Goal: Entertainment & Leisure: Consume media (video, audio)

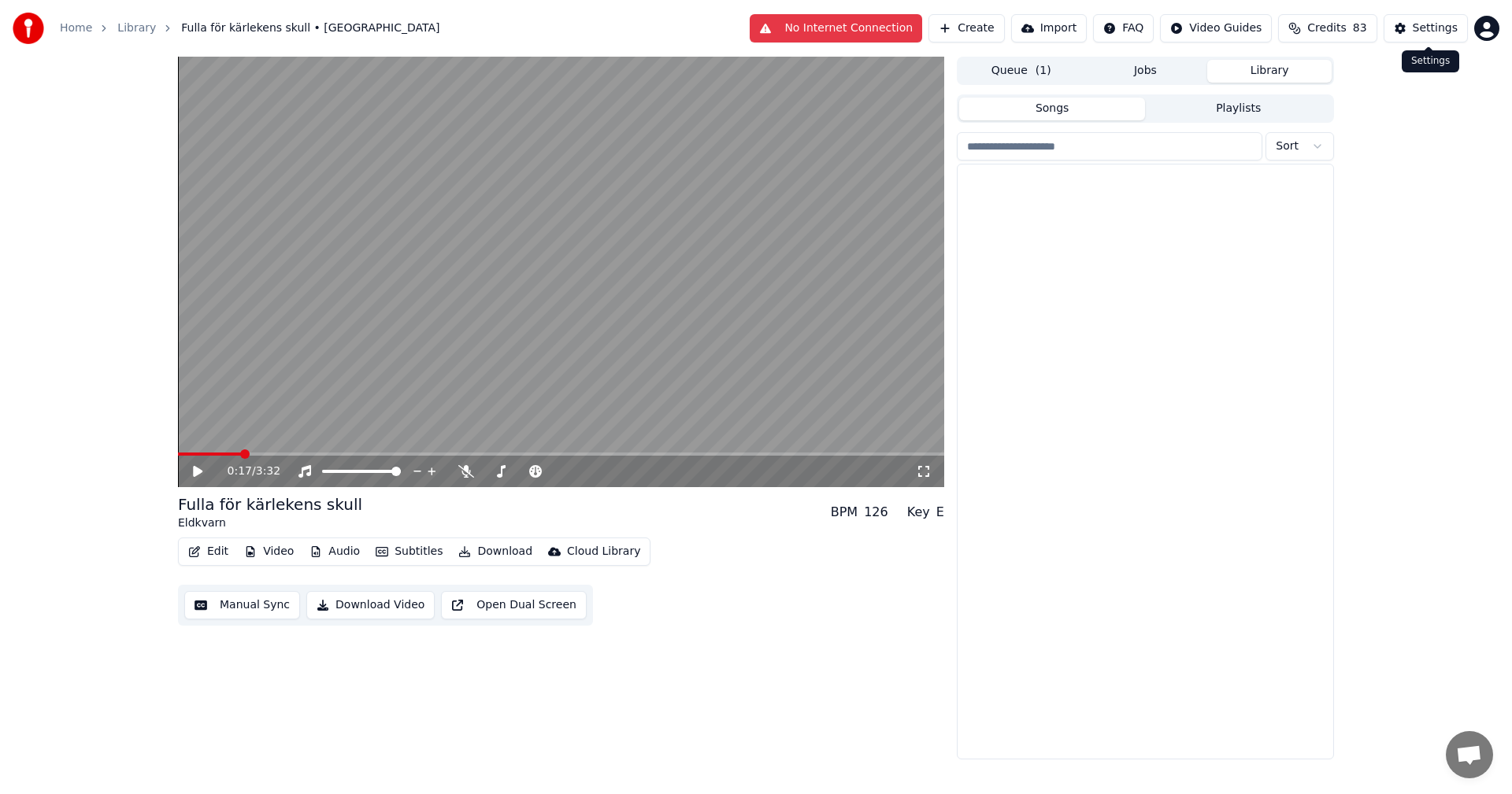
scroll to position [5491, 0]
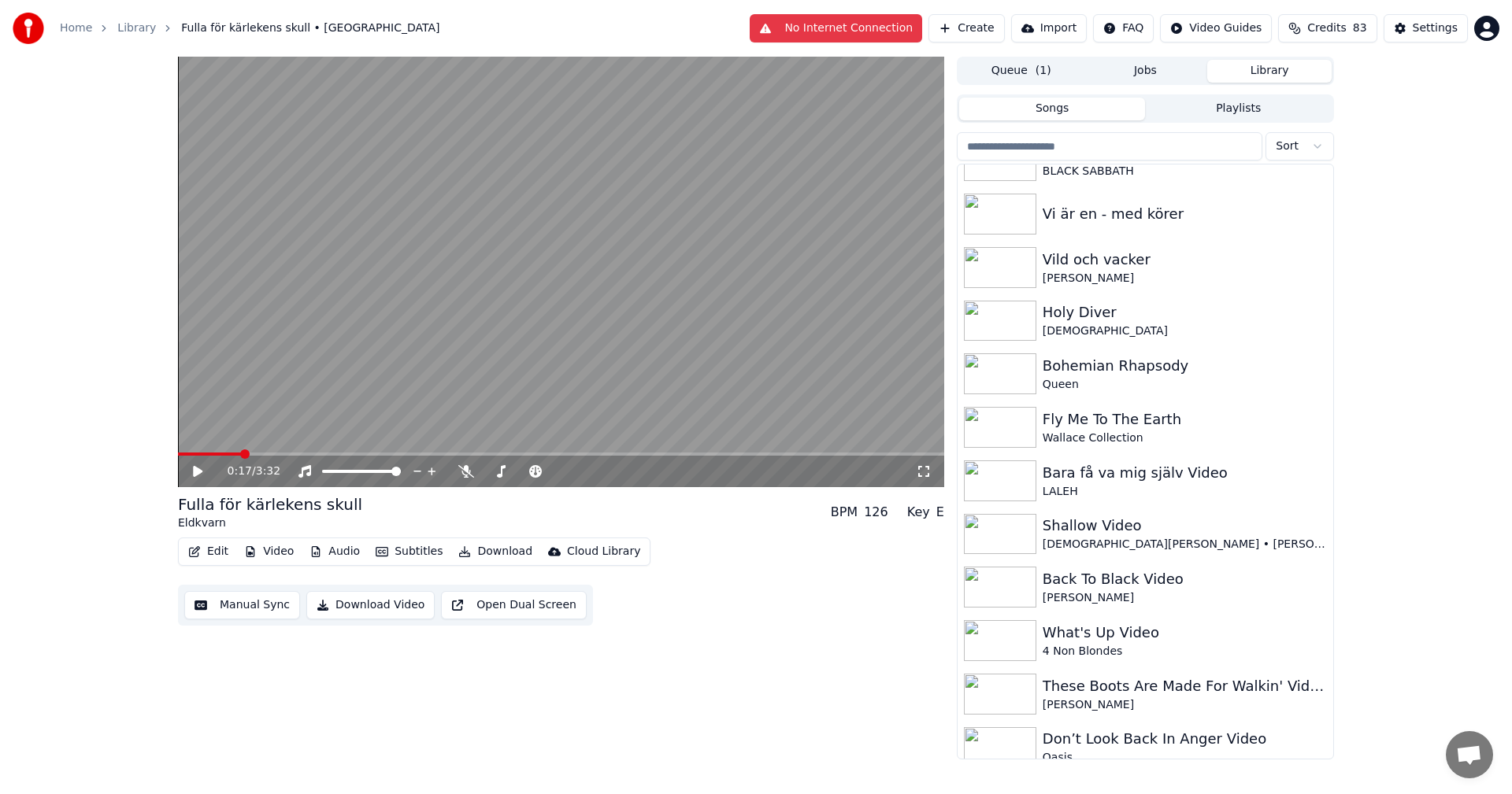
click at [1270, 76] on button "Library" at bounding box center [1268, 71] width 124 height 22
click at [1284, 71] on button "Library" at bounding box center [1268, 71] width 124 height 22
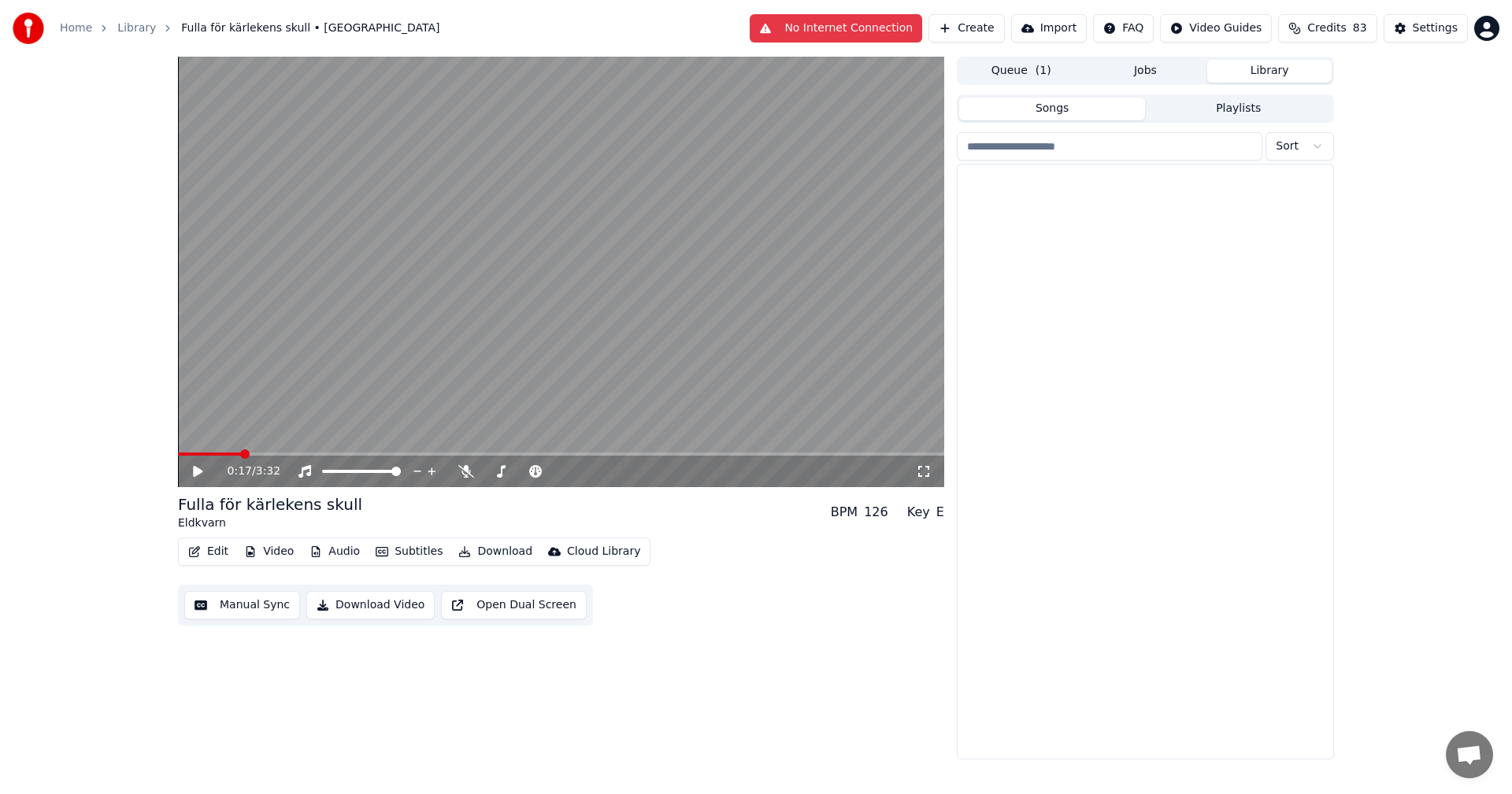
scroll to position [10803, 0]
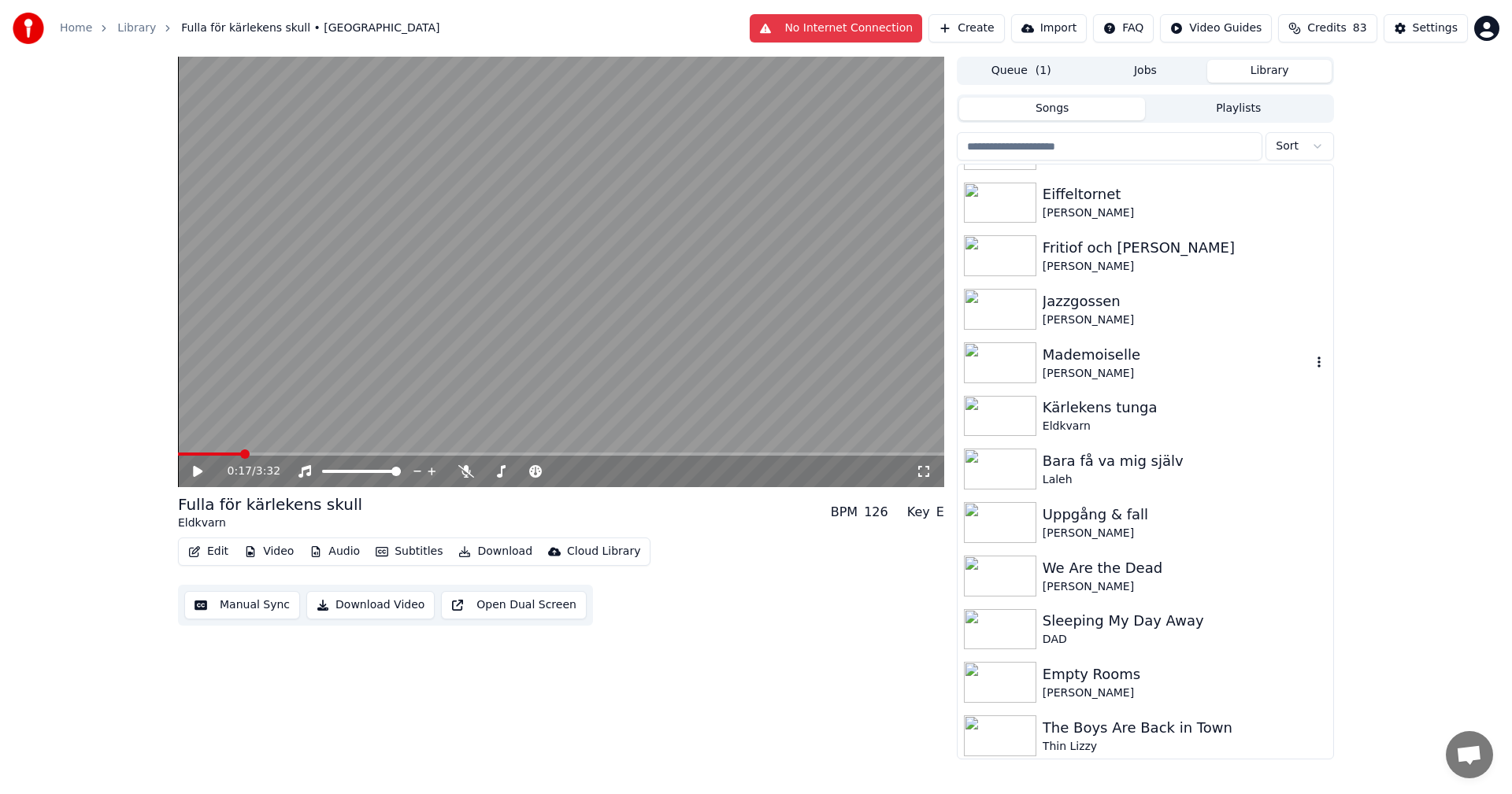
click at [1181, 377] on div "[PERSON_NAME]" at bounding box center [1176, 374] width 268 height 16
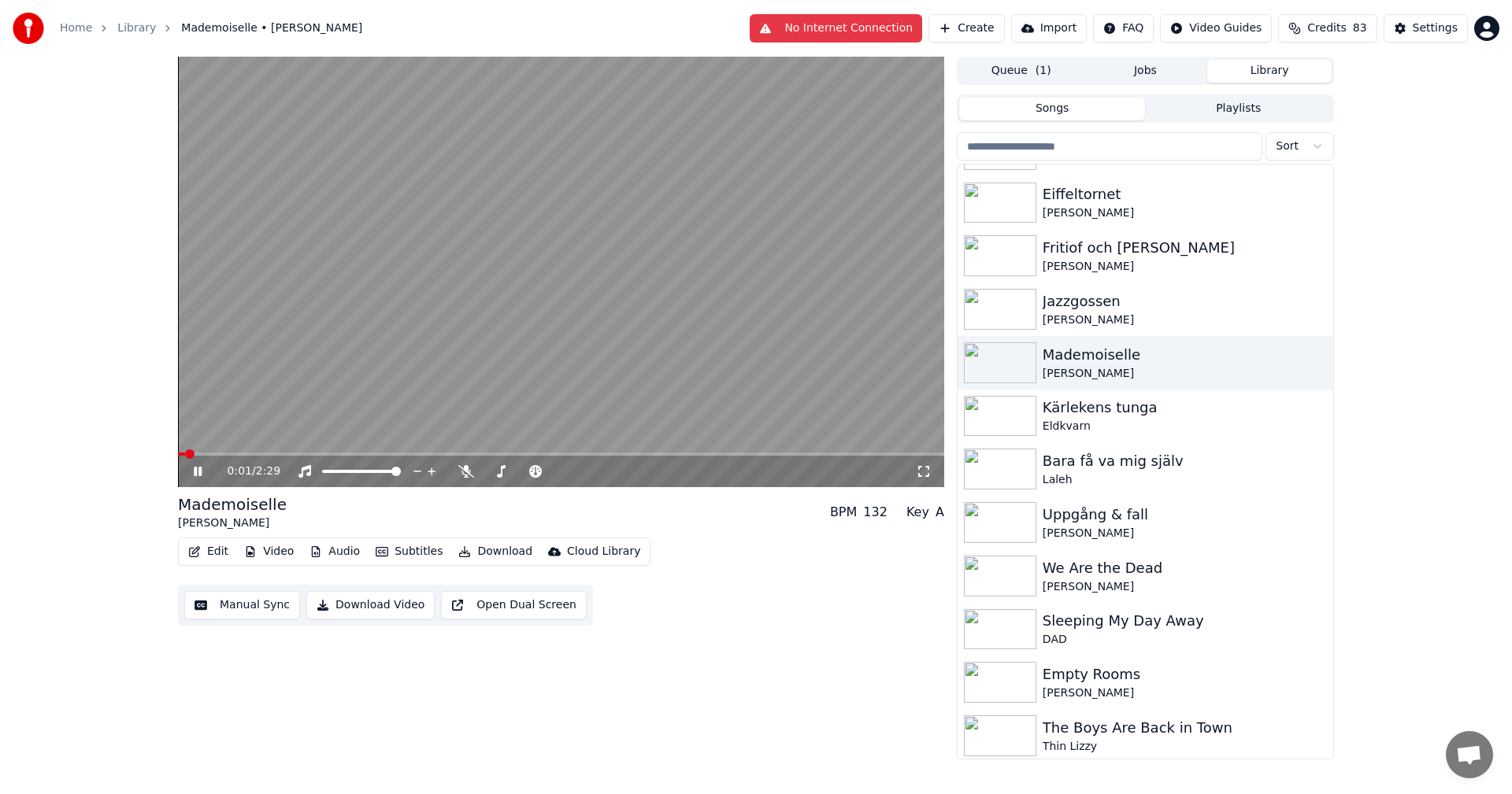
click at [284, 558] on button "Video" at bounding box center [269, 552] width 62 height 22
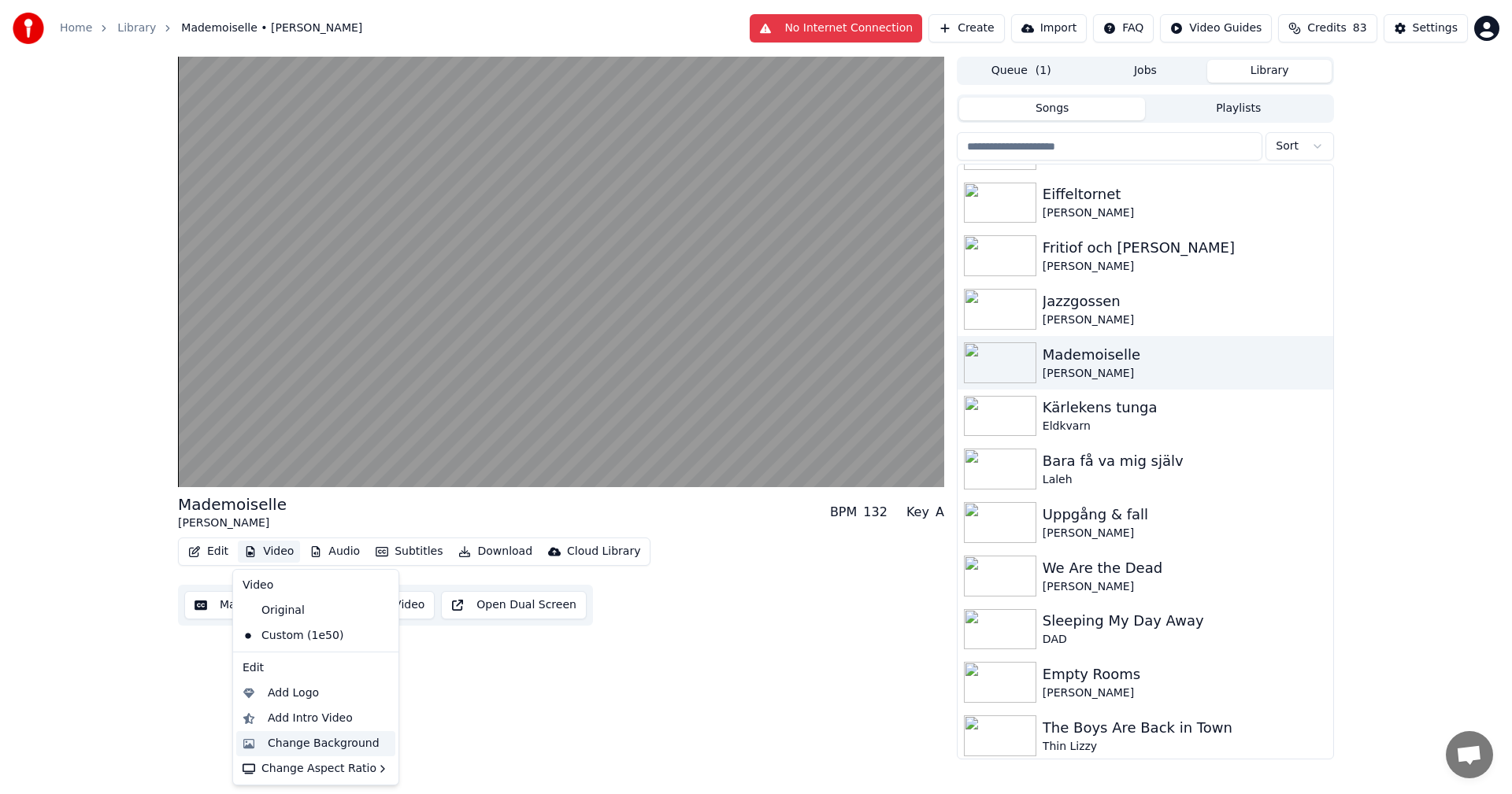
click at [339, 740] on div "Change Background" at bounding box center [324, 744] width 112 height 16
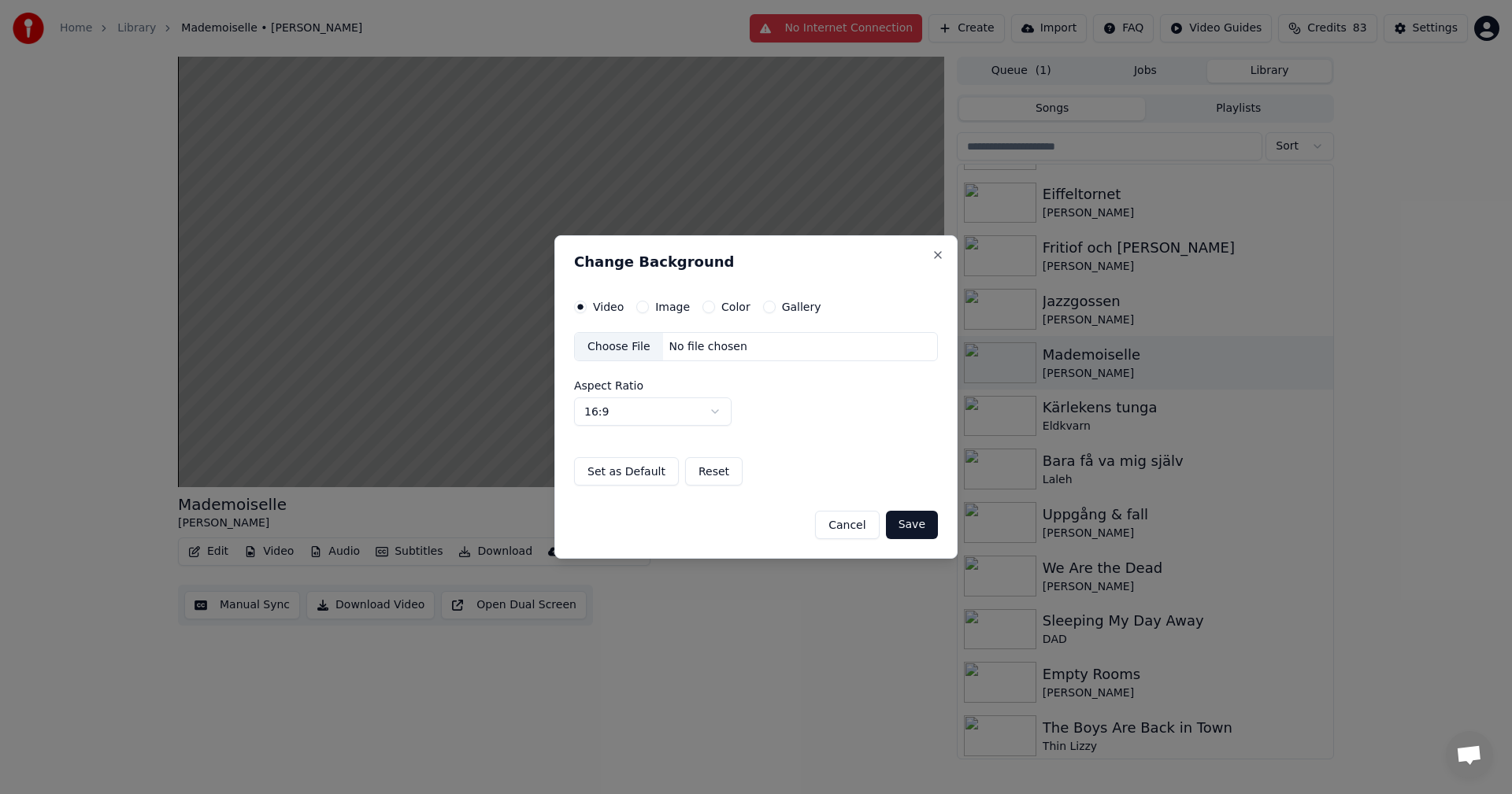
click at [768, 306] on button "Gallery" at bounding box center [769, 307] width 13 height 13
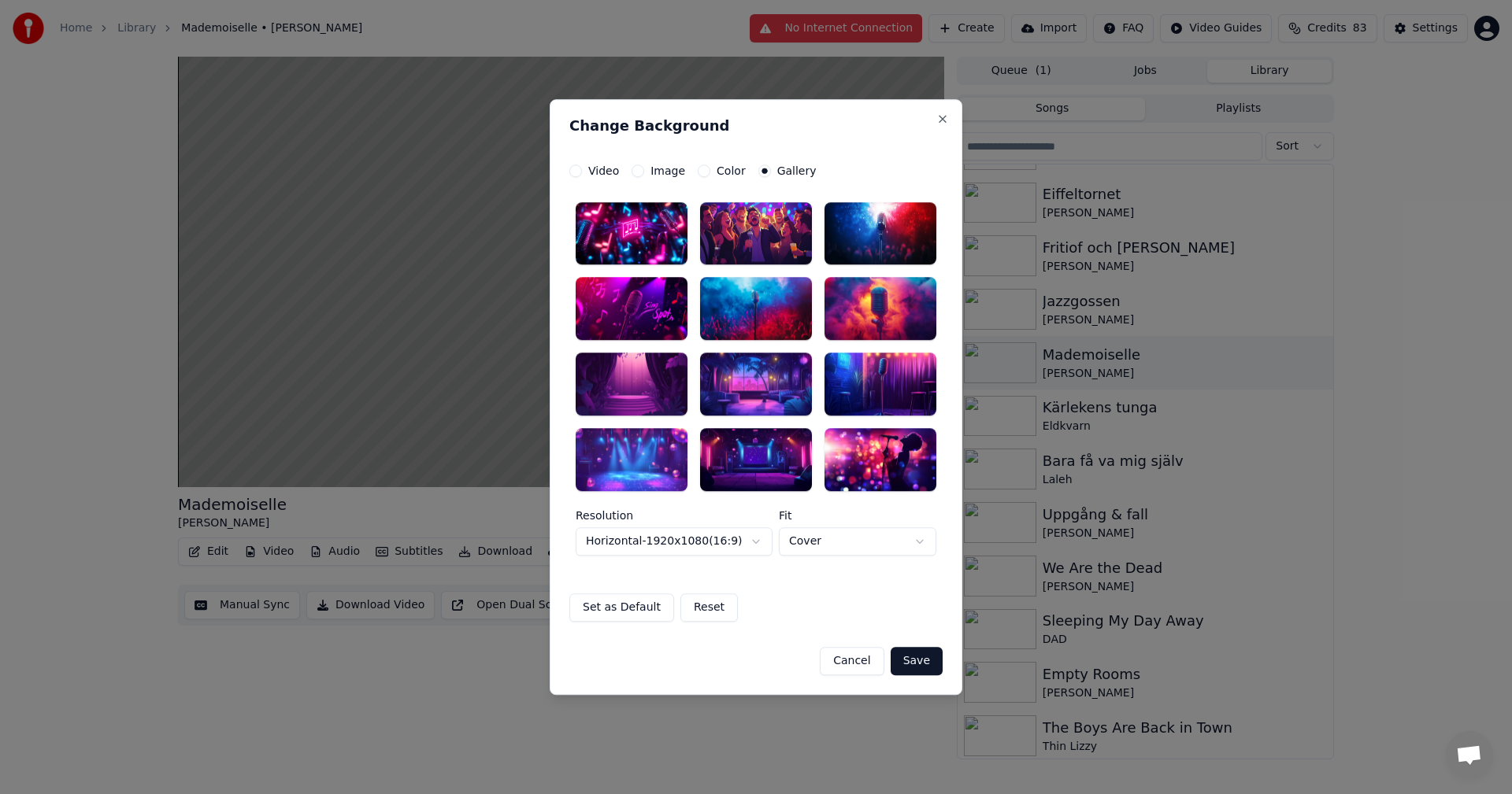
click at [772, 429] on div at bounding box center [756, 460] width 112 height 63
click at [930, 658] on button "Save" at bounding box center [916, 661] width 52 height 28
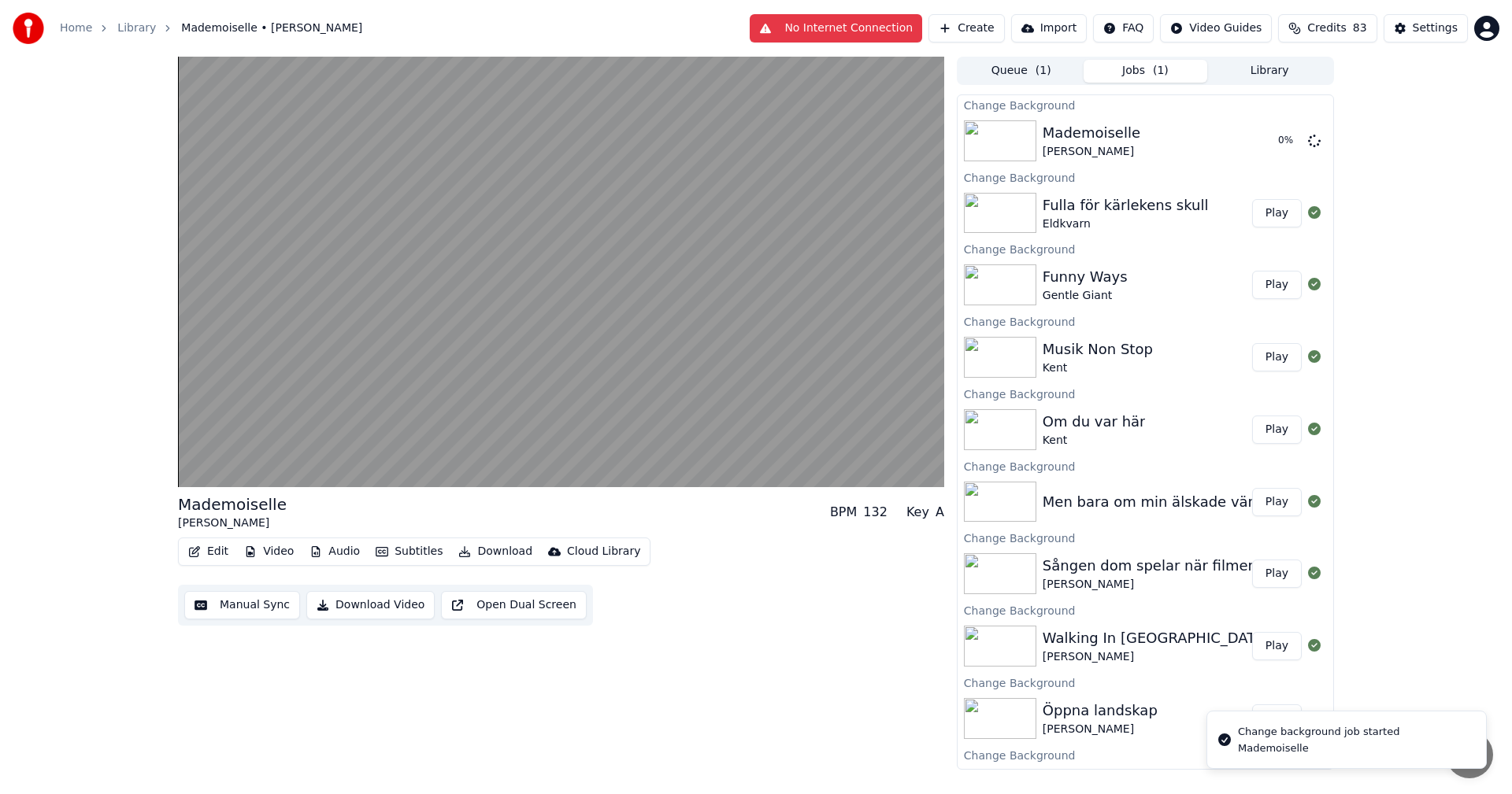
click at [1308, 72] on button "Library" at bounding box center [1268, 71] width 124 height 22
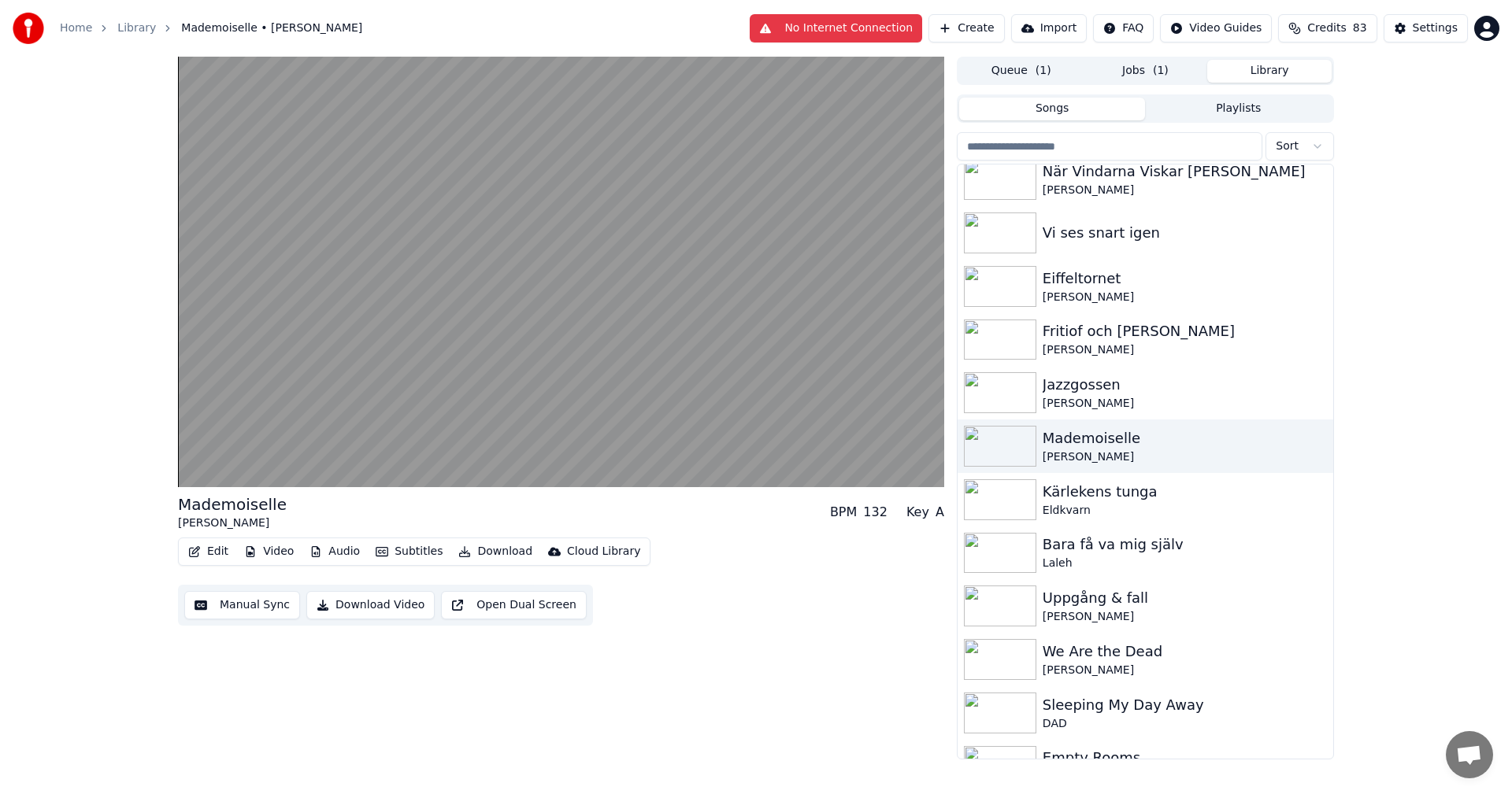
scroll to position [10680, 0]
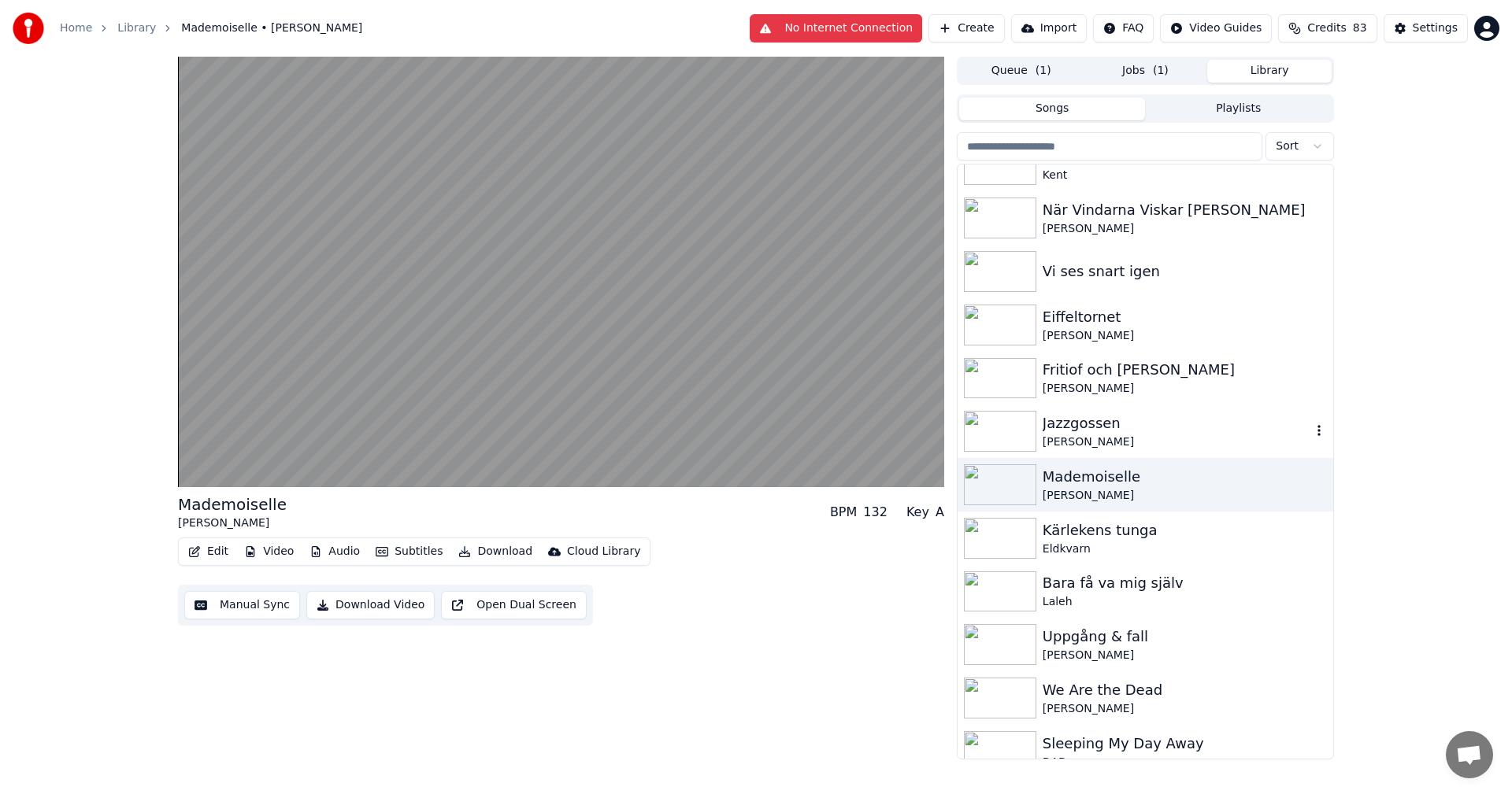
click at [1143, 433] on div "Jazzgossen" at bounding box center [1176, 424] width 268 height 22
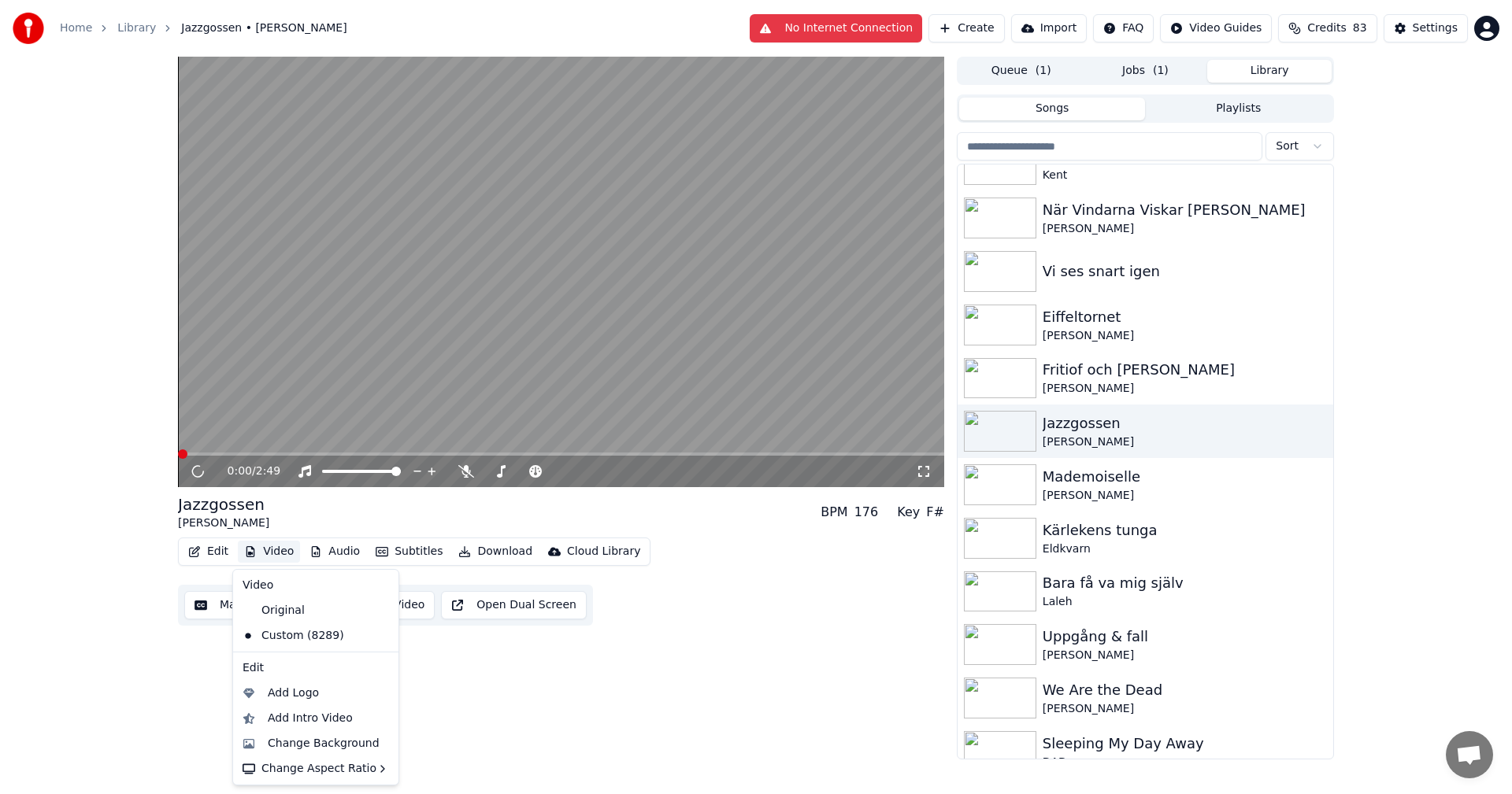
click at [287, 554] on button "Video" at bounding box center [269, 552] width 62 height 22
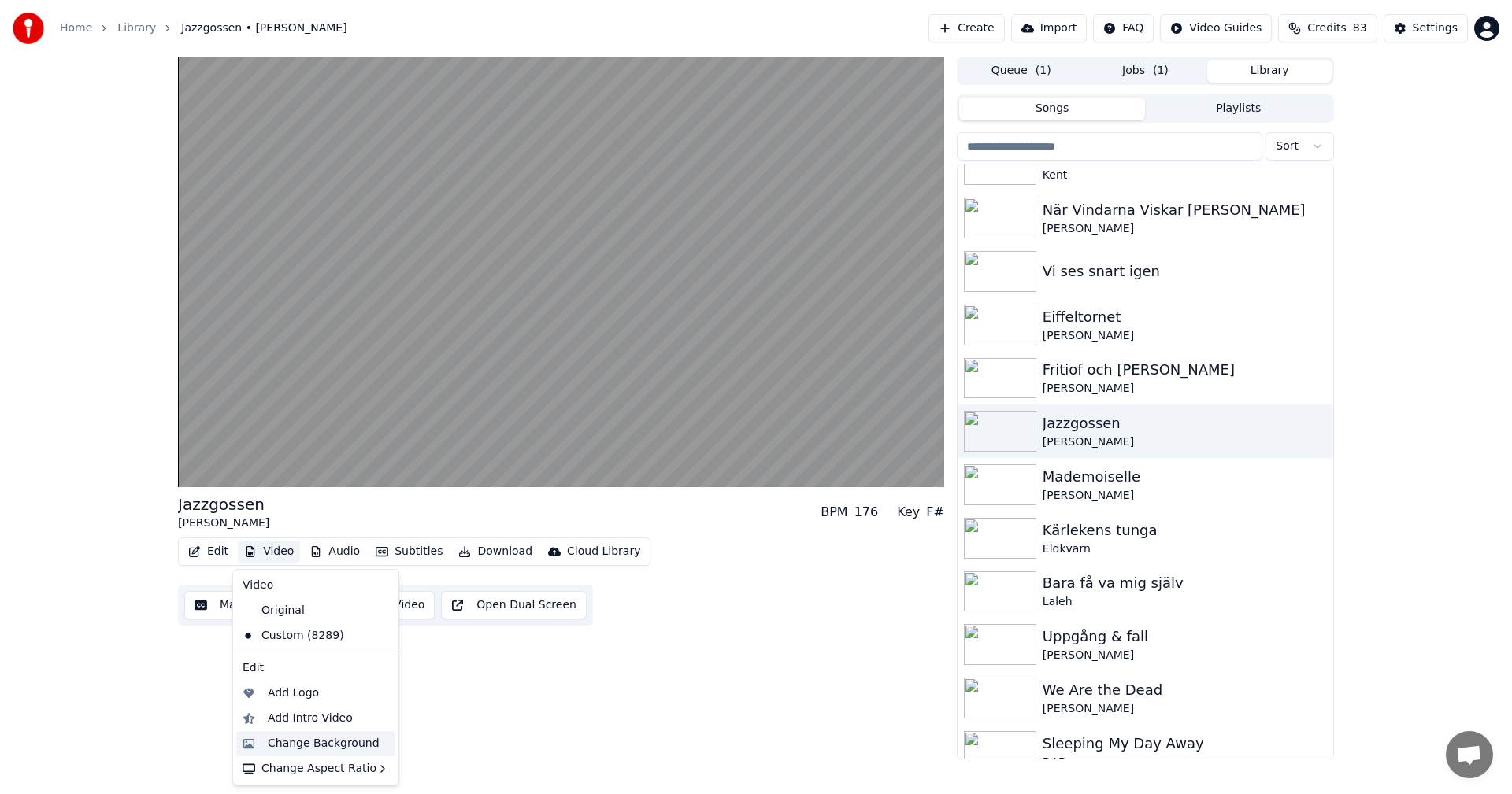
click at [309, 744] on div "Change Background" at bounding box center [324, 744] width 112 height 16
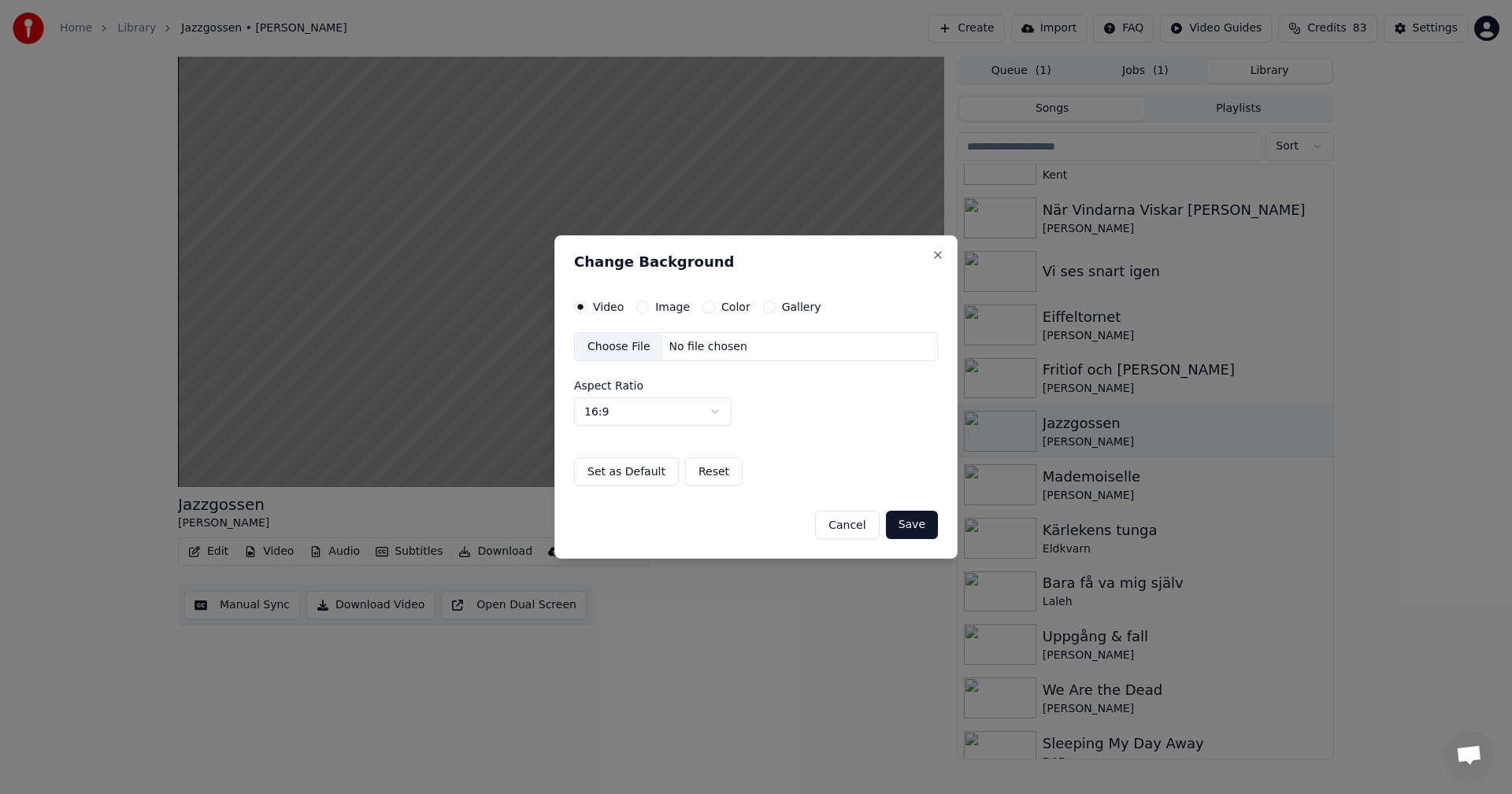
click at [766, 308] on button "Gallery" at bounding box center [769, 307] width 13 height 13
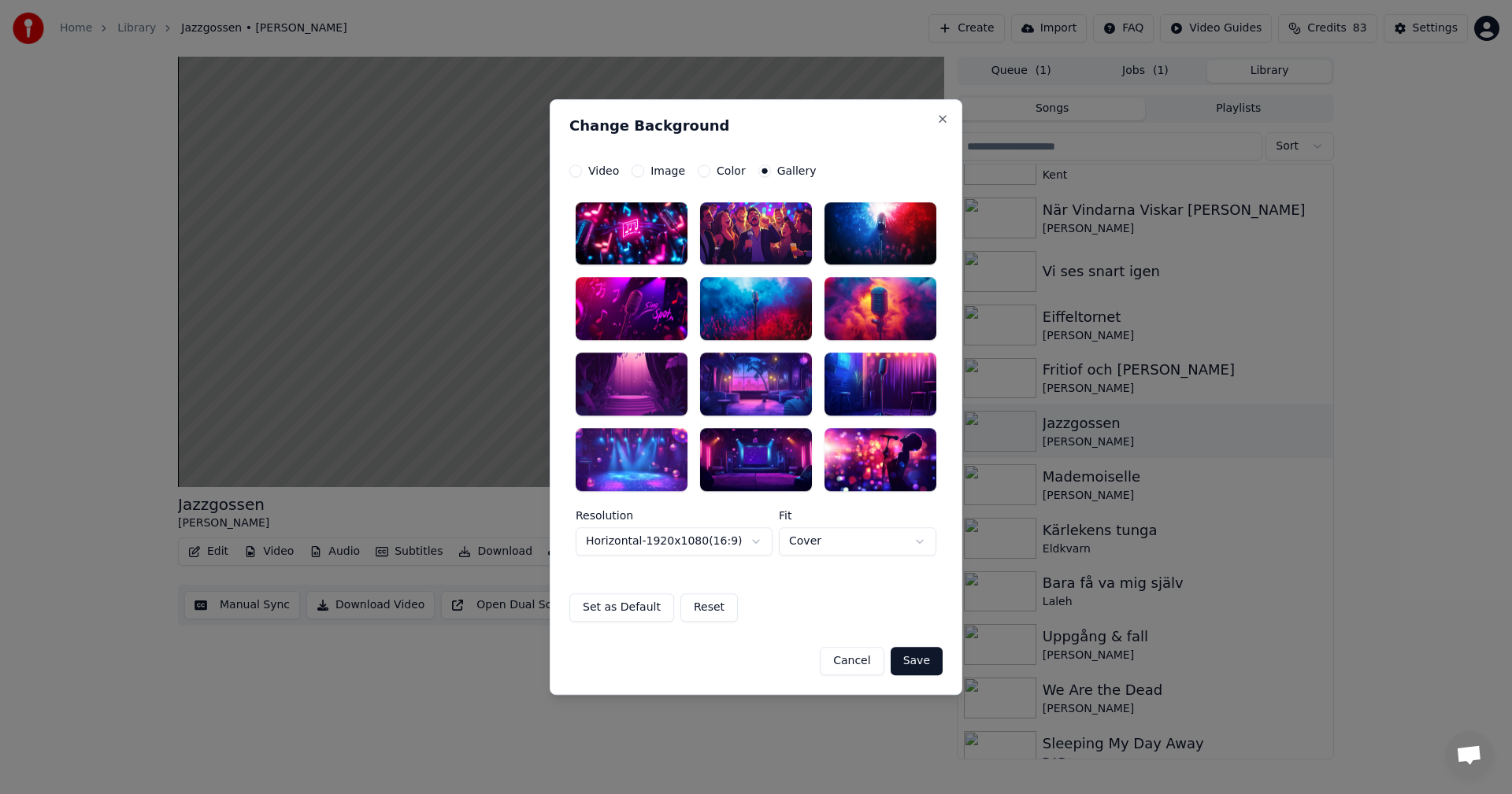
click at [767, 446] on div at bounding box center [756, 460] width 112 height 63
click at [913, 659] on button "Save" at bounding box center [916, 661] width 52 height 28
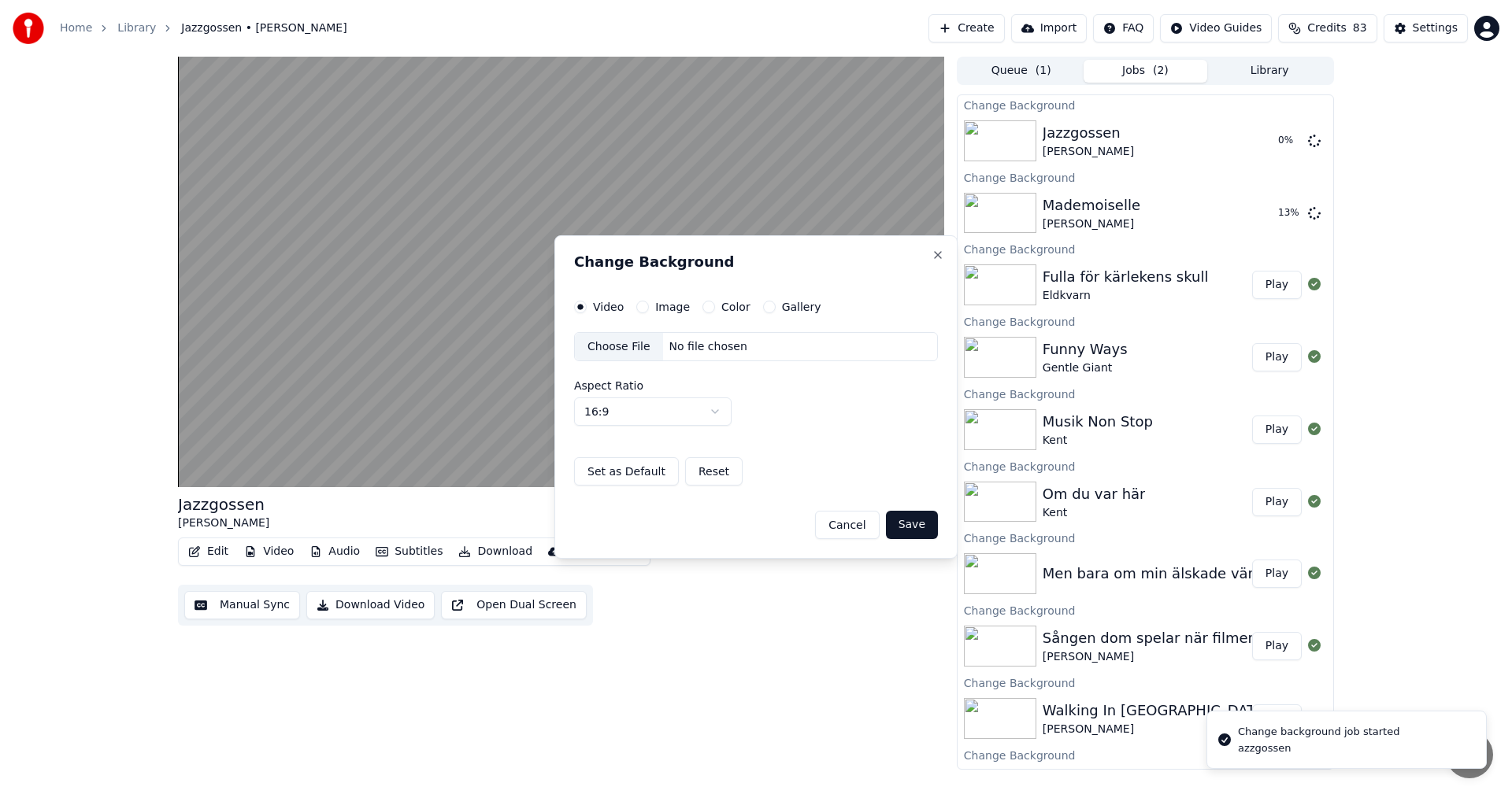
click at [1295, 67] on button "Library" at bounding box center [1268, 71] width 124 height 22
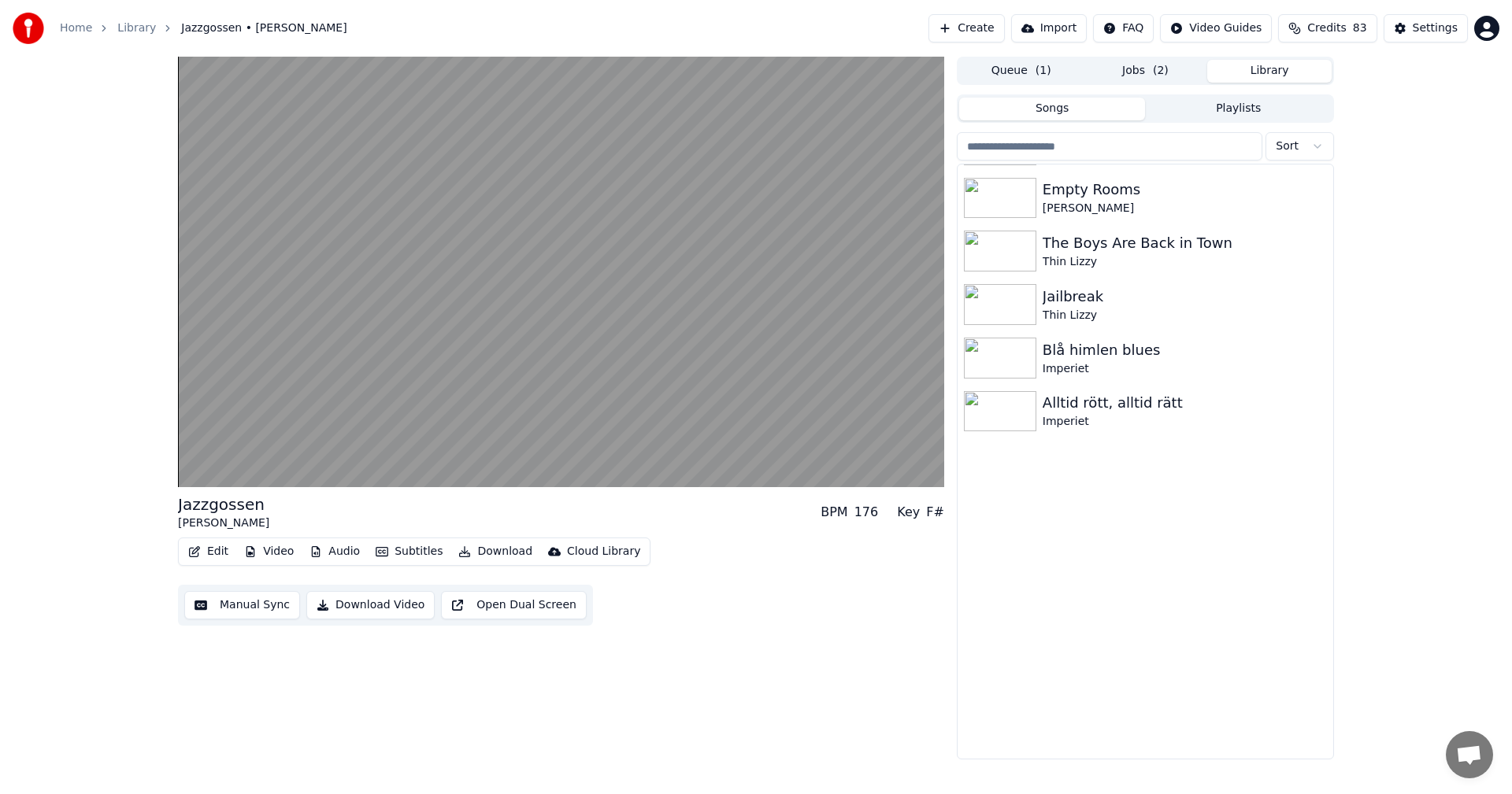
scroll to position [10768, 0]
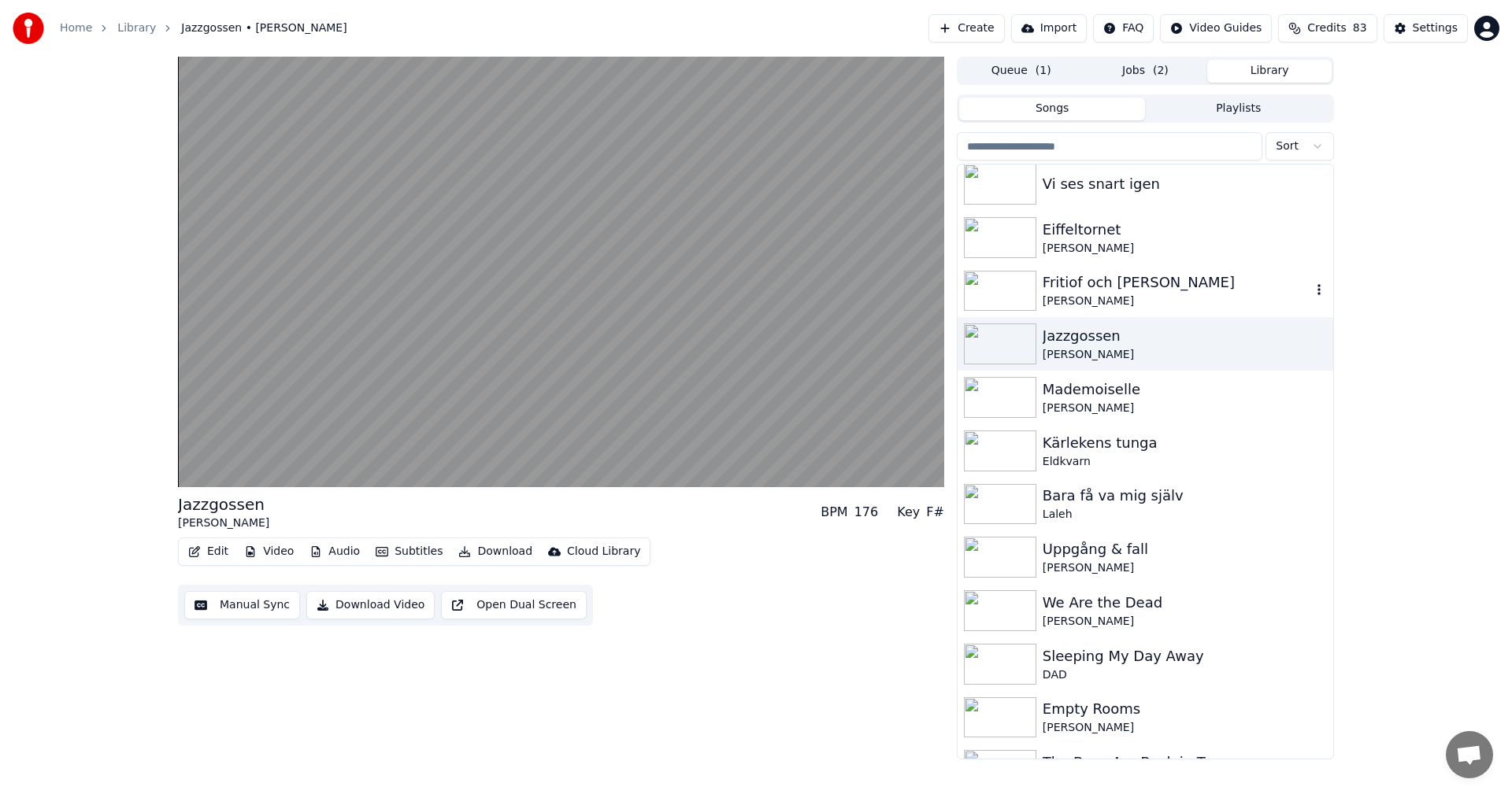
click at [1174, 299] on div "[PERSON_NAME]" at bounding box center [1176, 302] width 268 height 16
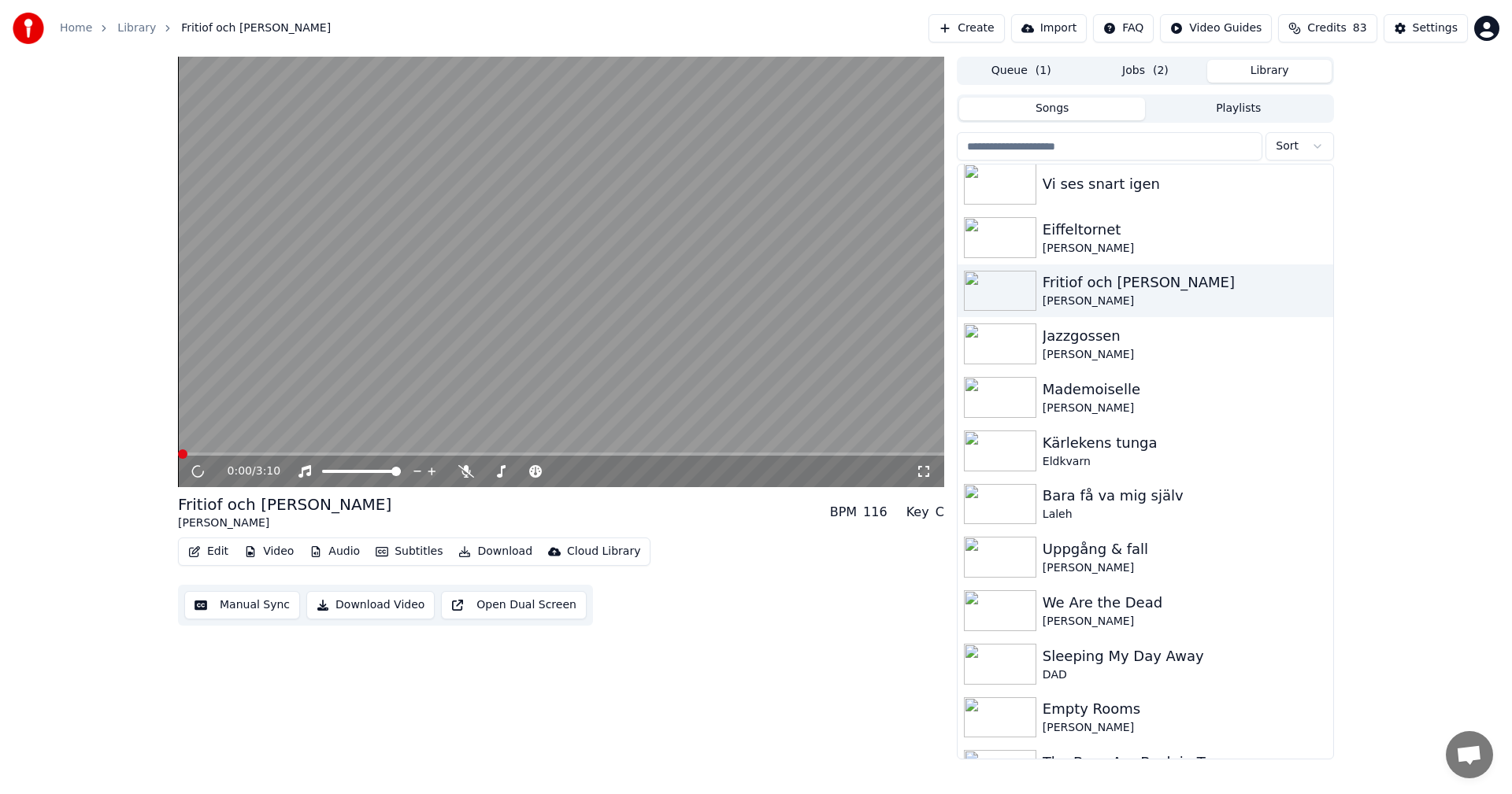
click at [296, 558] on div "Edit Video Audio Subtitles Download Cloud Library" at bounding box center [414, 551] width 473 height 28
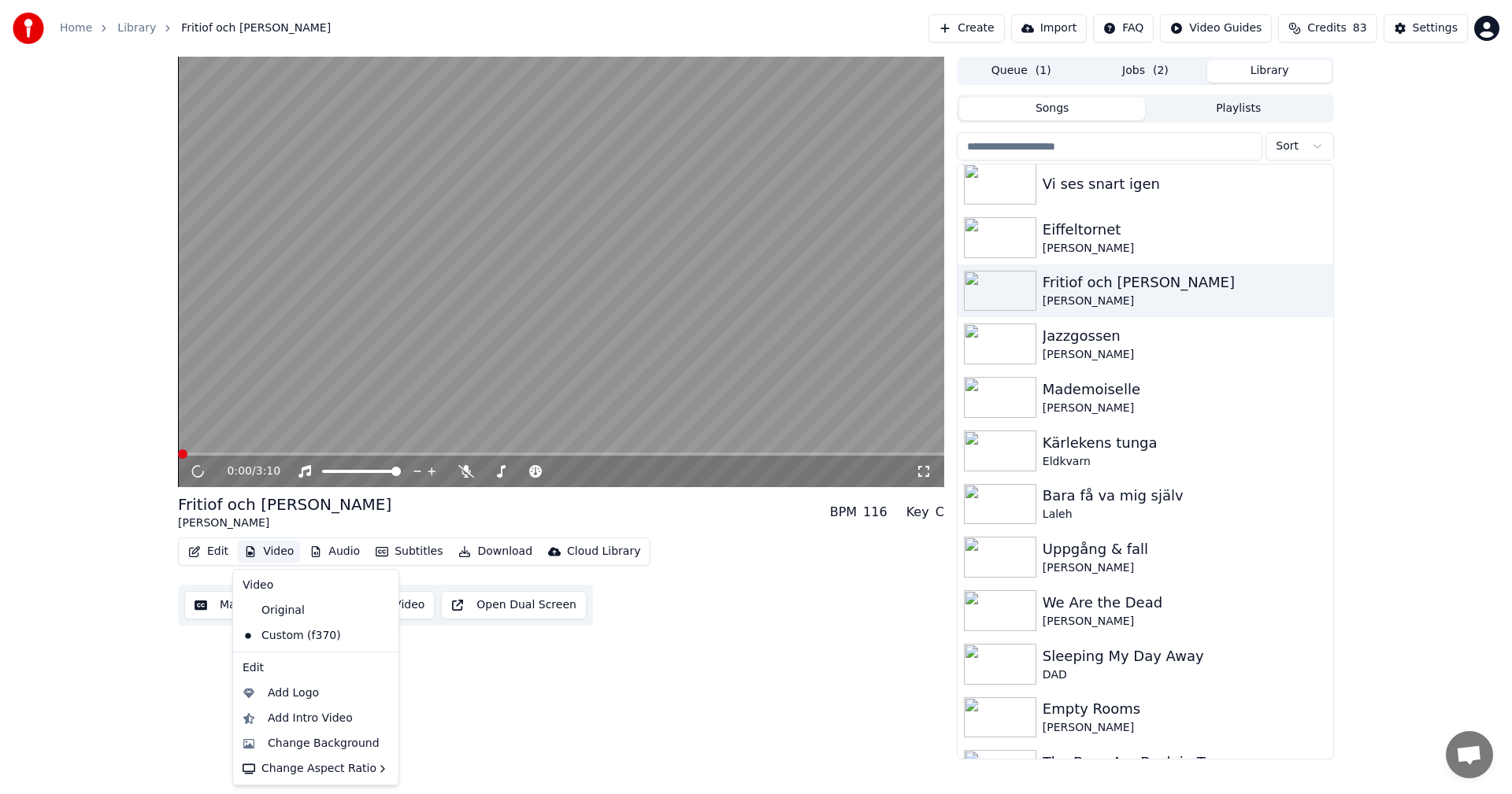
click at [279, 552] on button "Video" at bounding box center [269, 552] width 62 height 22
click at [355, 740] on div "Change Background" at bounding box center [324, 744] width 112 height 16
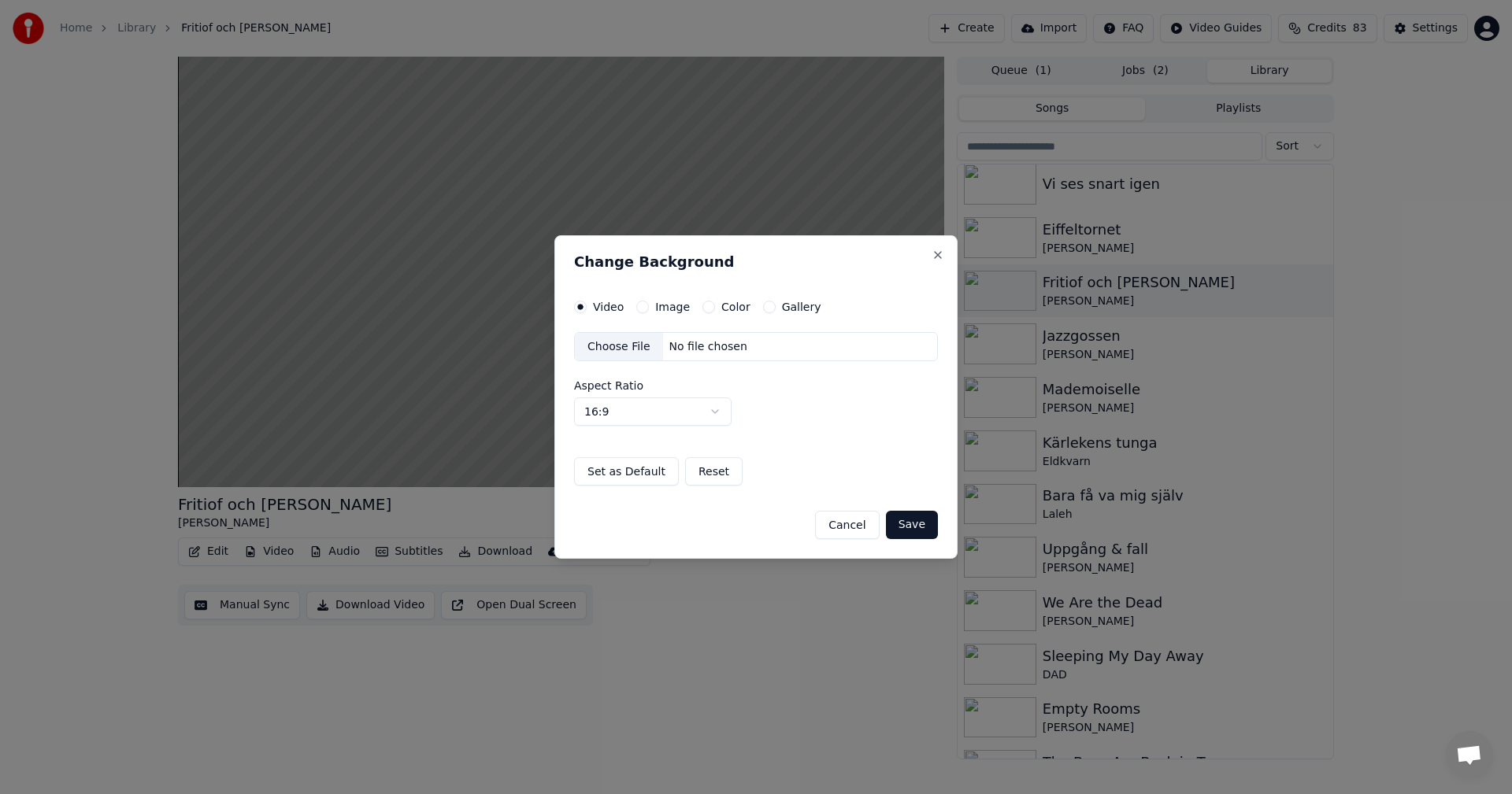
click at [763, 311] on button "Gallery" at bounding box center [769, 307] width 13 height 13
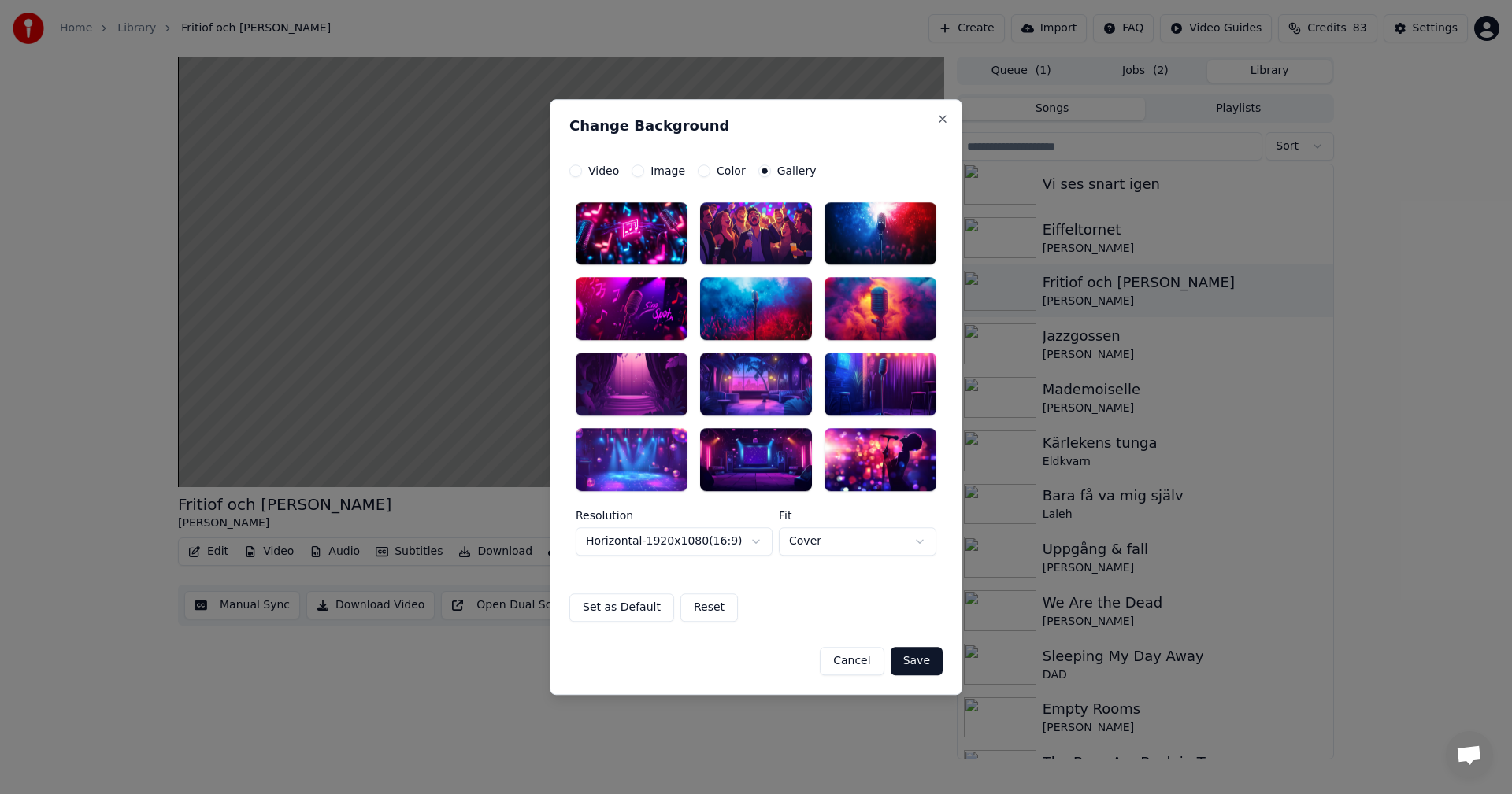
click at [643, 470] on div at bounding box center [631, 460] width 112 height 63
click at [929, 663] on button "Save" at bounding box center [916, 661] width 52 height 28
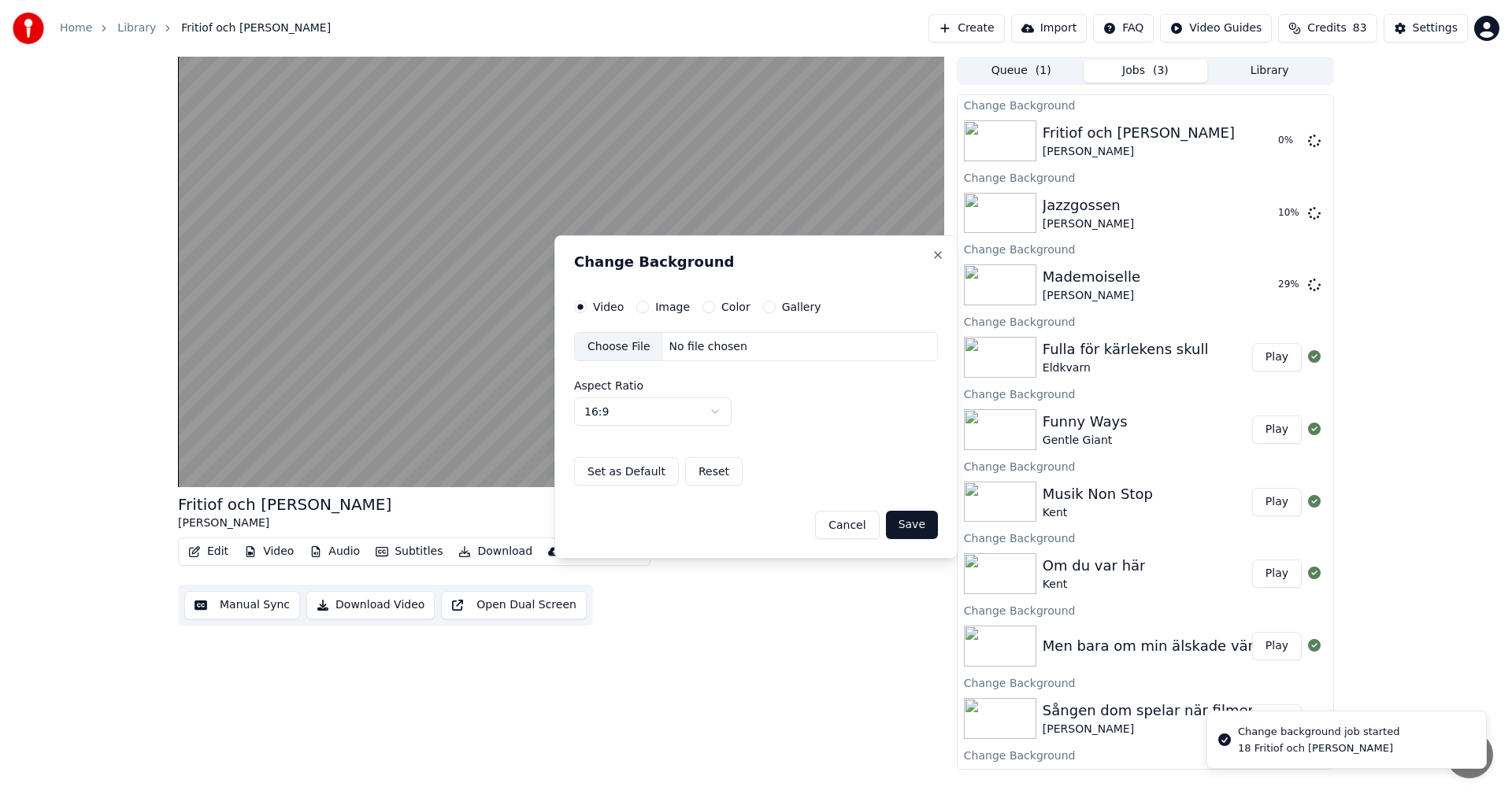
click at [1278, 72] on html "Home Library Fritiof och [PERSON_NAME] Create Import FAQ Video Guides Credits 8…" at bounding box center [756, 397] width 1512 height 794
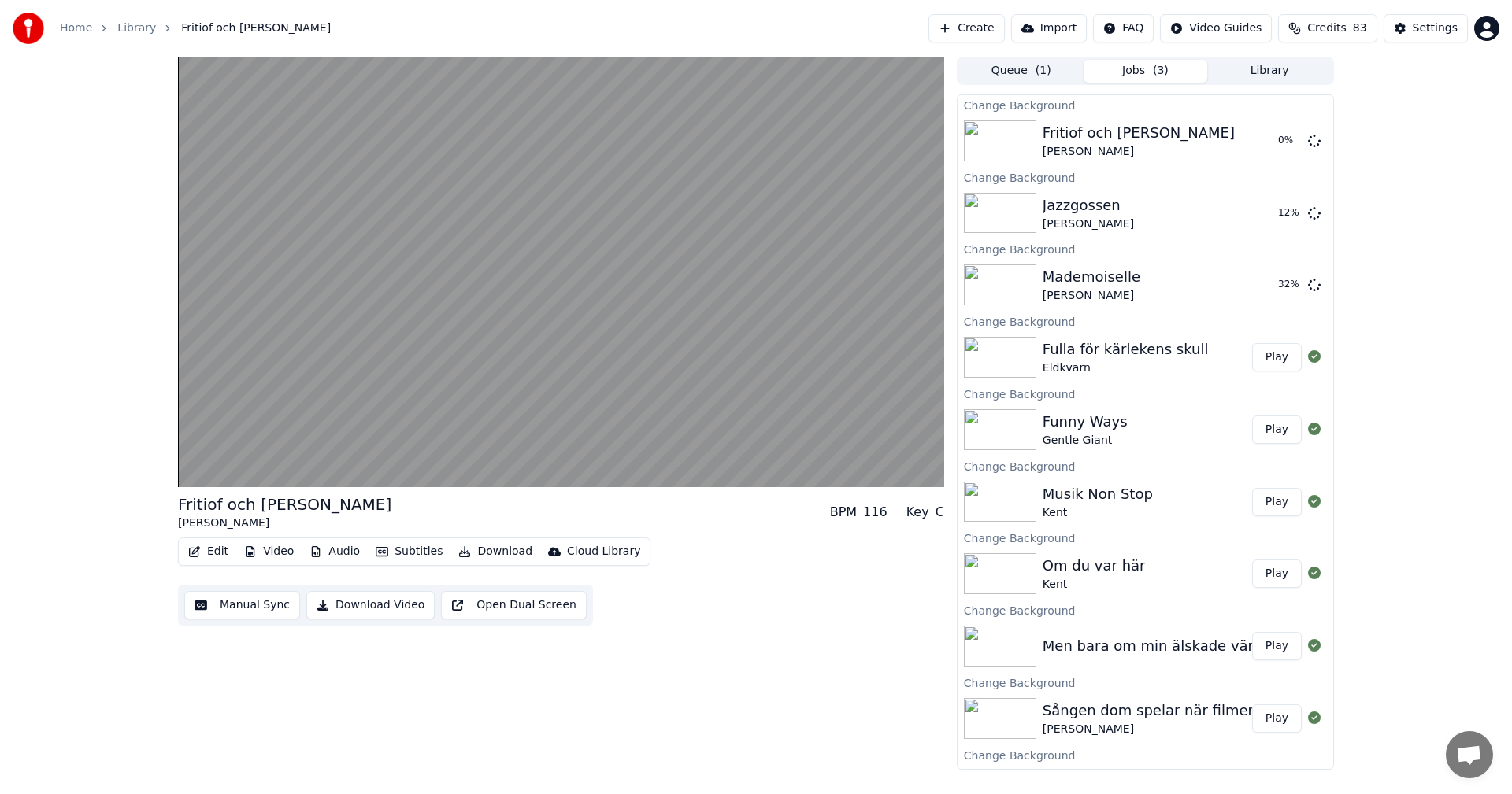
click at [1284, 69] on button "Library" at bounding box center [1268, 71] width 124 height 22
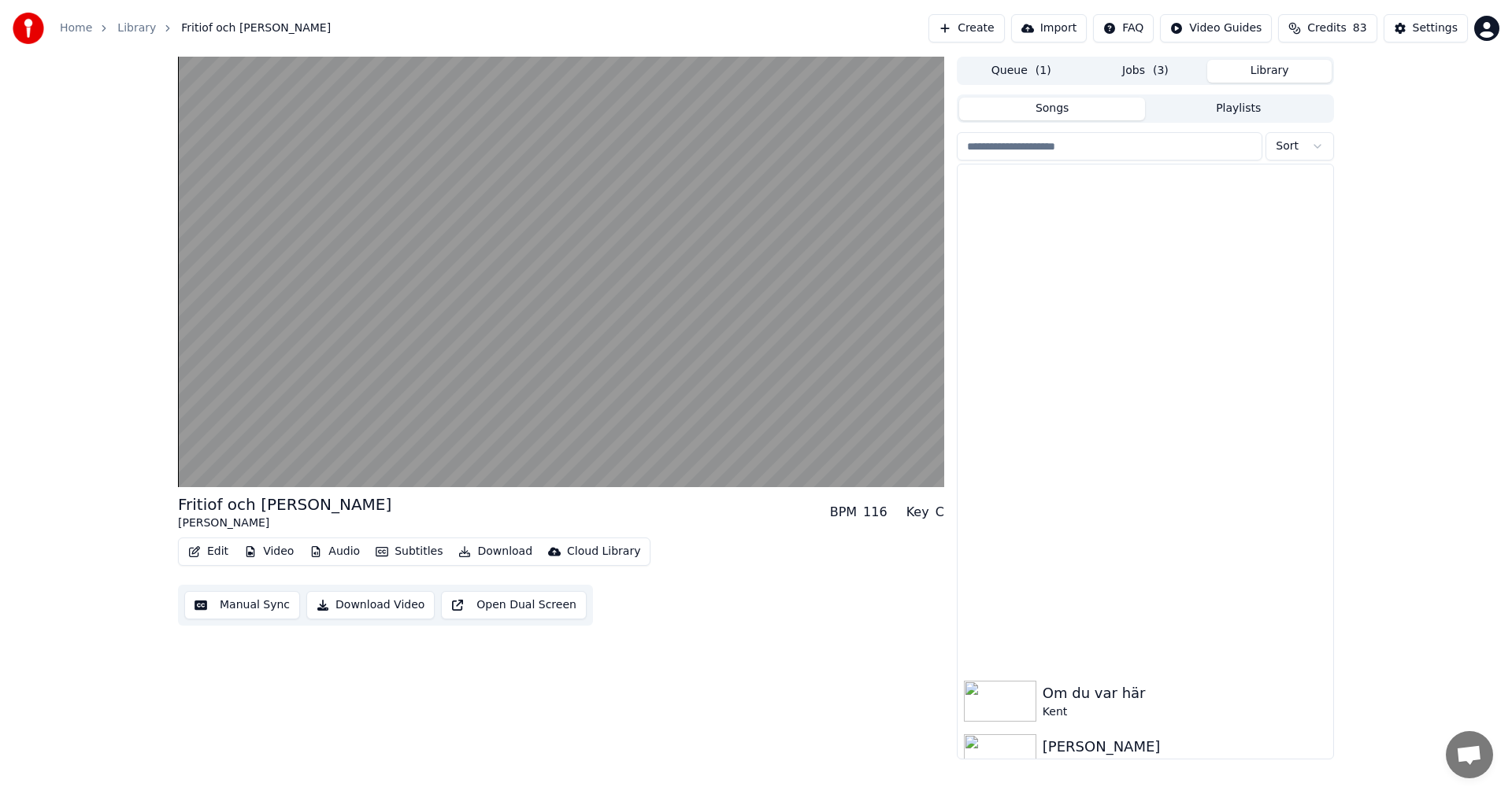
scroll to position [10503, 0]
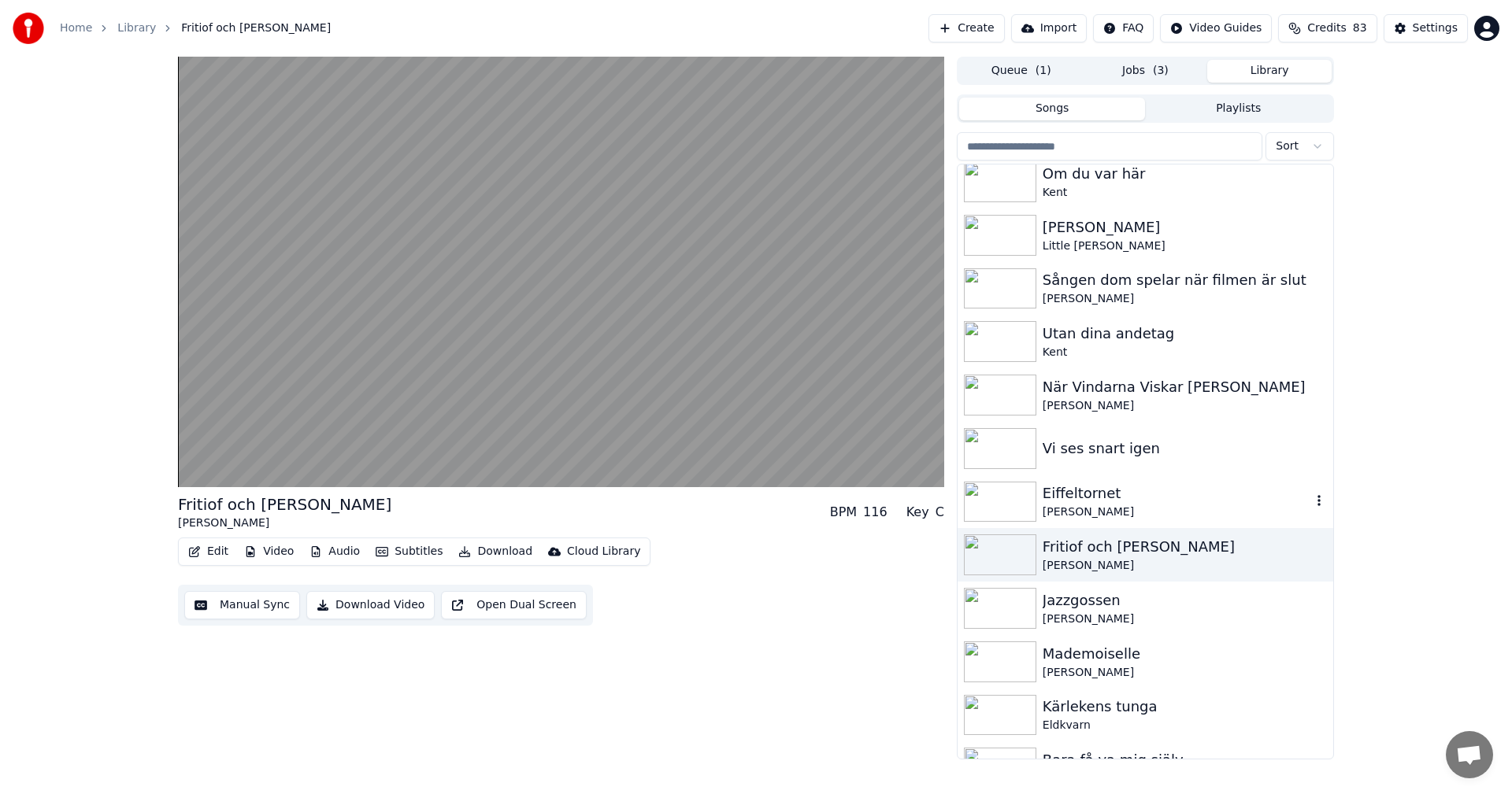
click at [1156, 519] on div "[PERSON_NAME]" at bounding box center [1176, 513] width 268 height 16
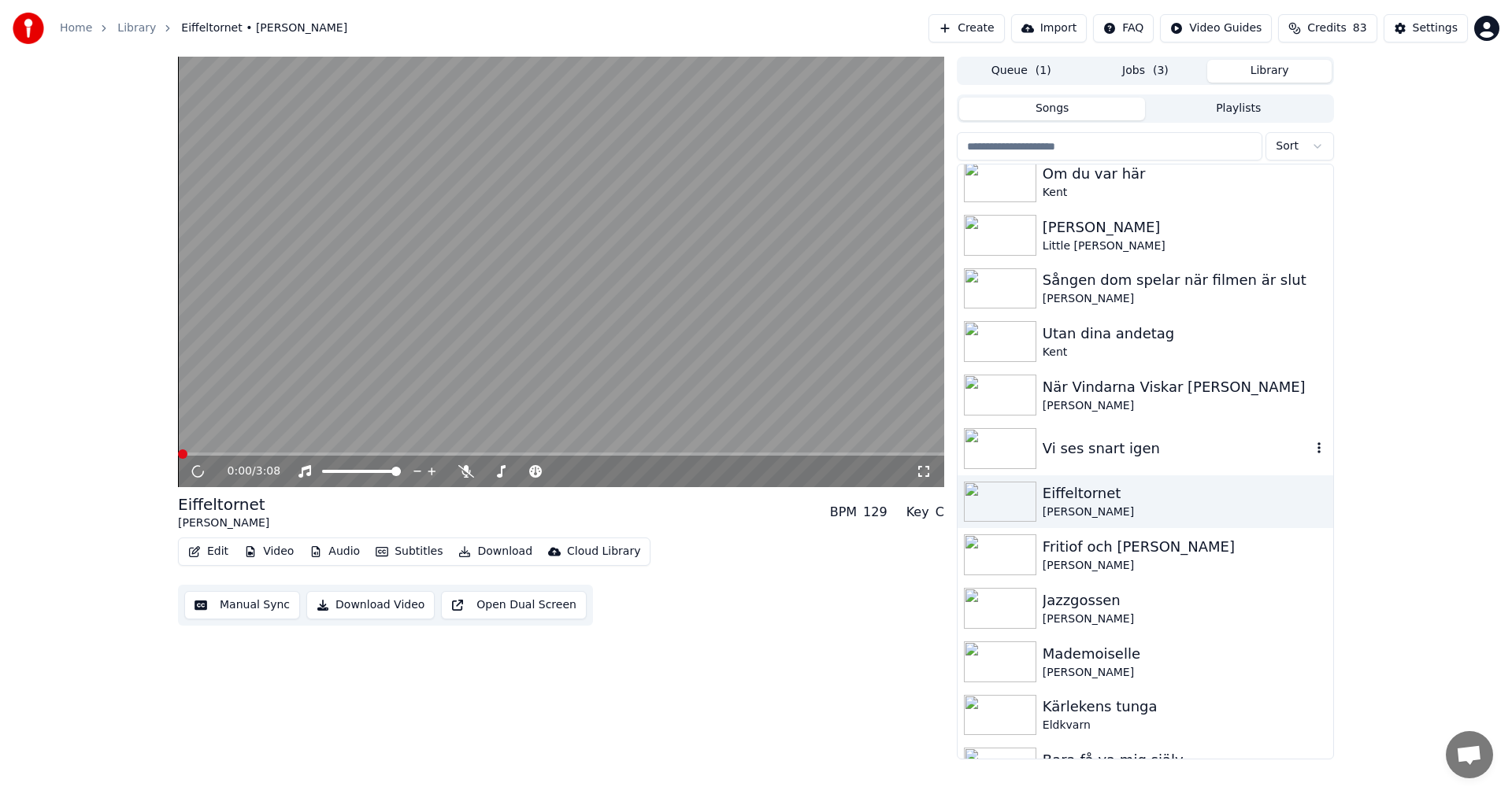
click at [1171, 457] on div "Vi ses snart igen" at bounding box center [1176, 449] width 268 height 22
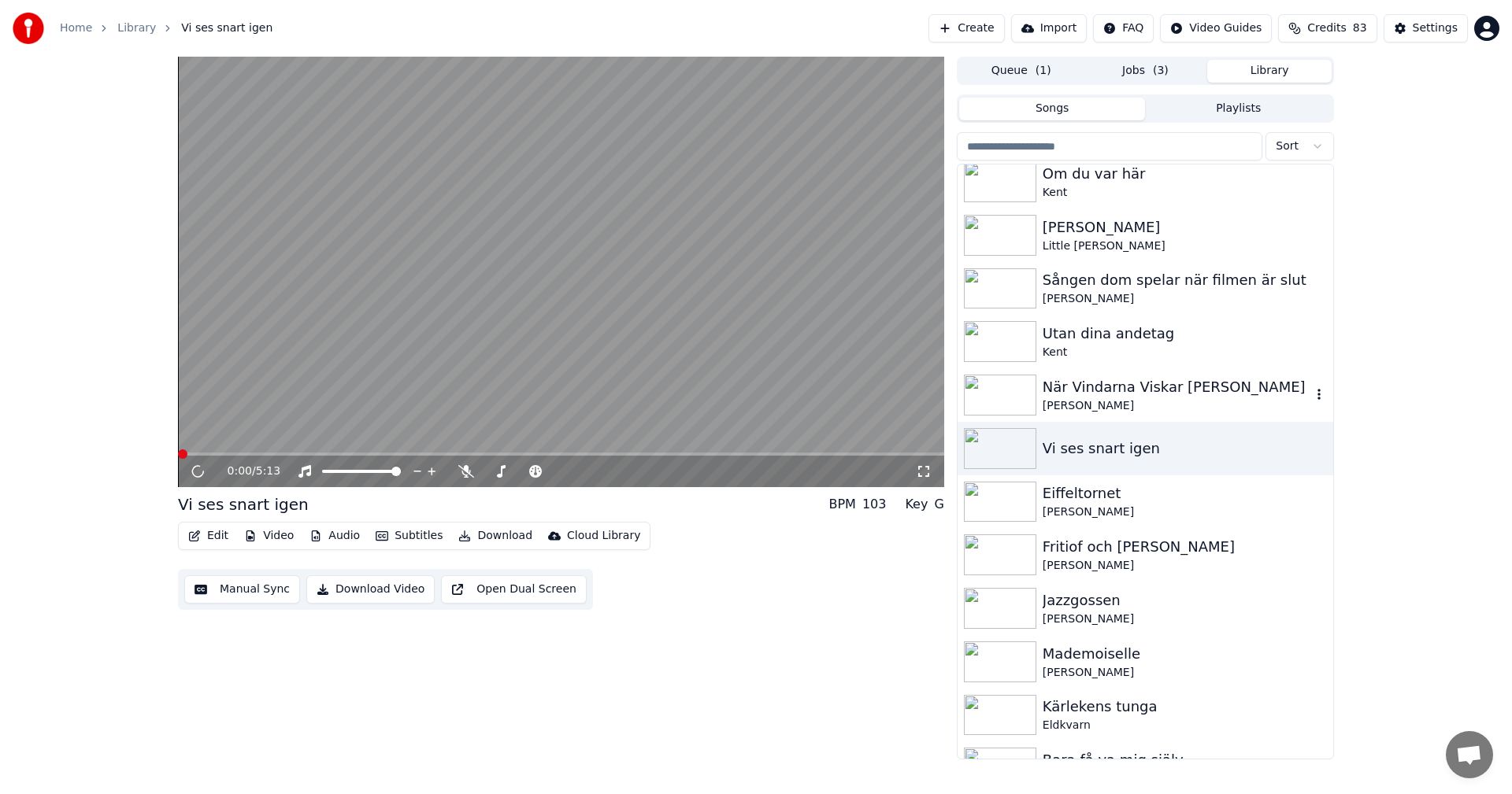
click at [1186, 403] on div "[PERSON_NAME]" at bounding box center [1176, 406] width 268 height 16
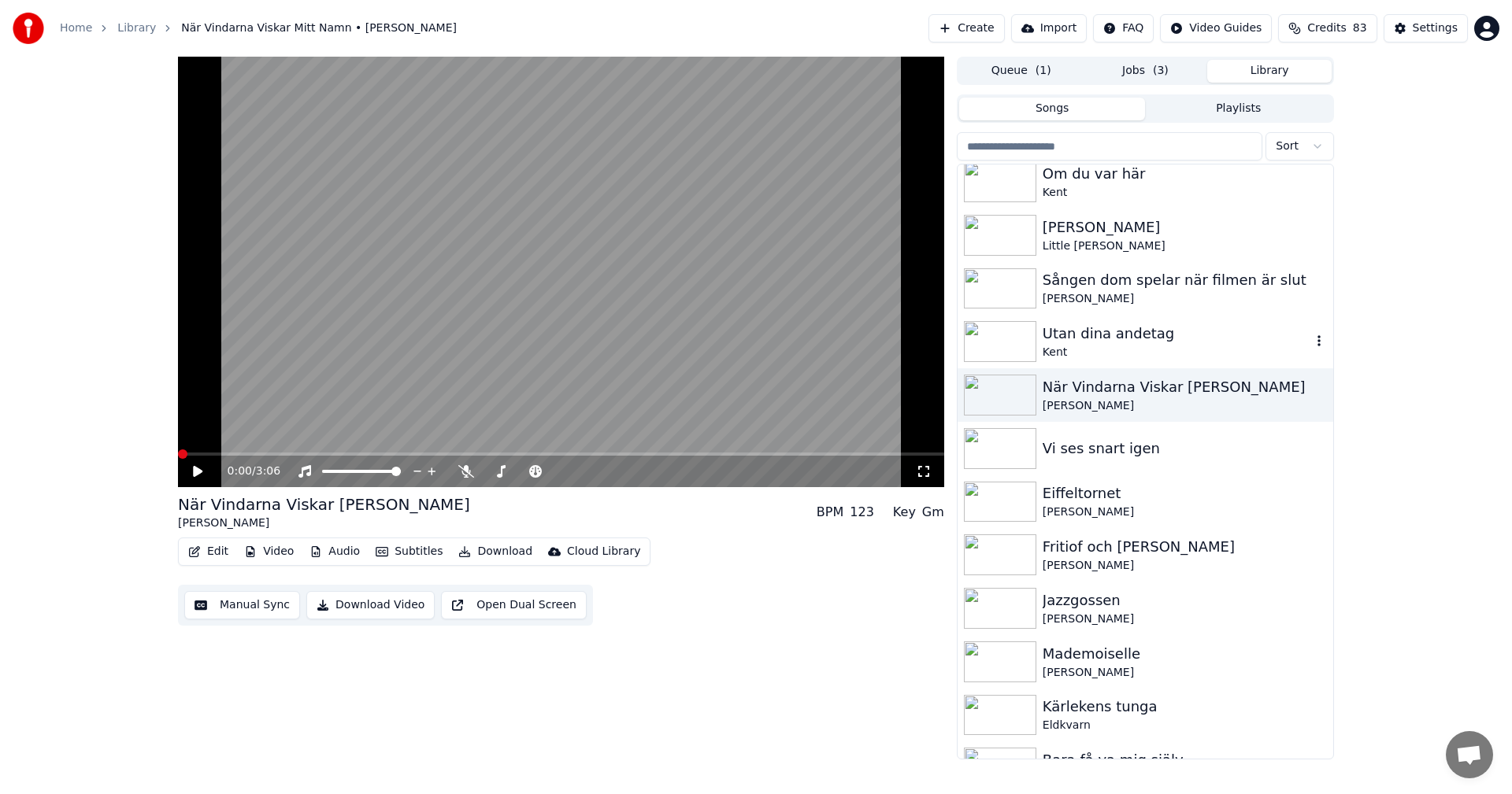
click at [1125, 350] on div "Kent" at bounding box center [1176, 353] width 268 height 16
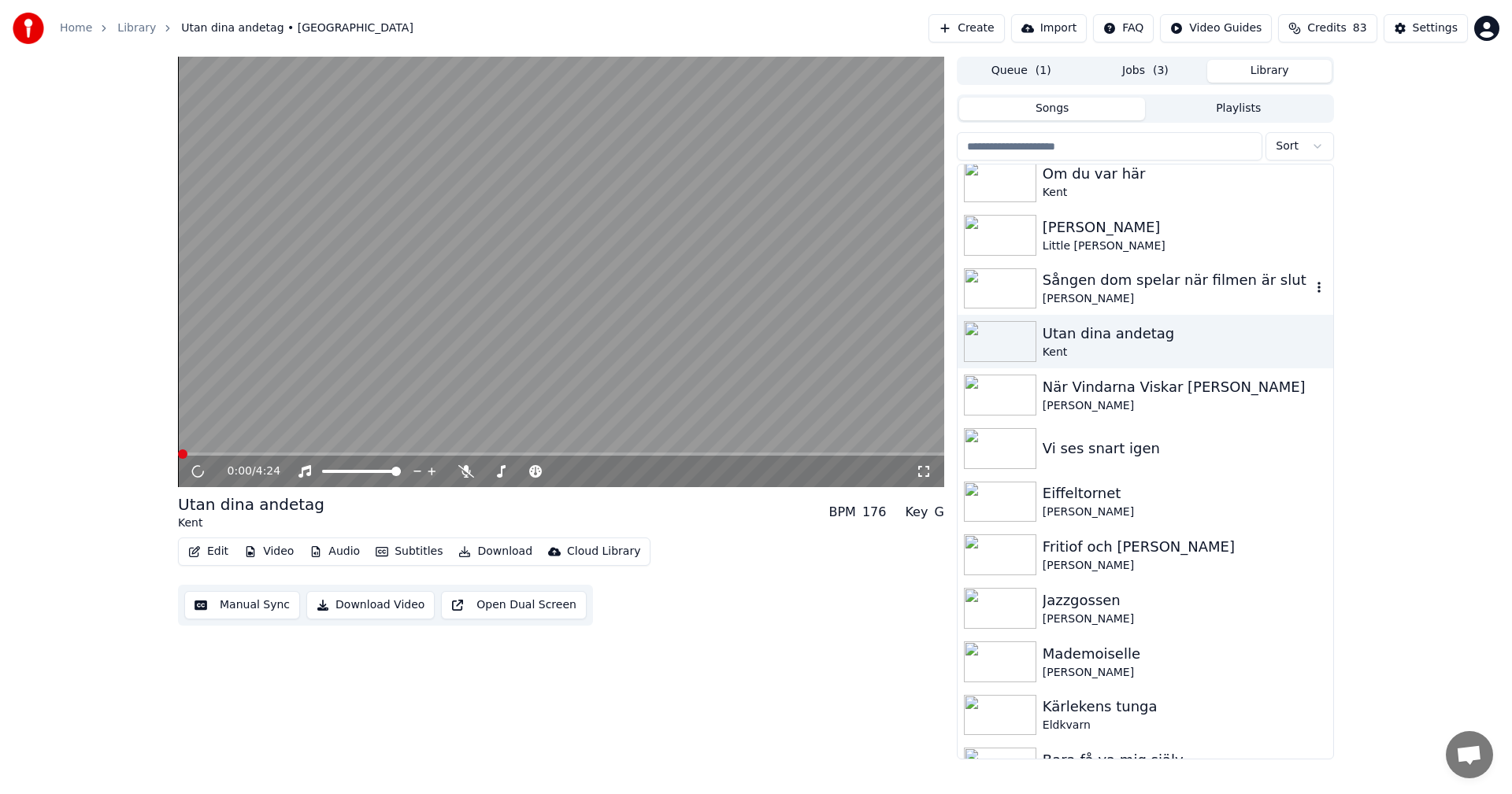
click at [1158, 304] on div "[PERSON_NAME]" at bounding box center [1176, 300] width 268 height 16
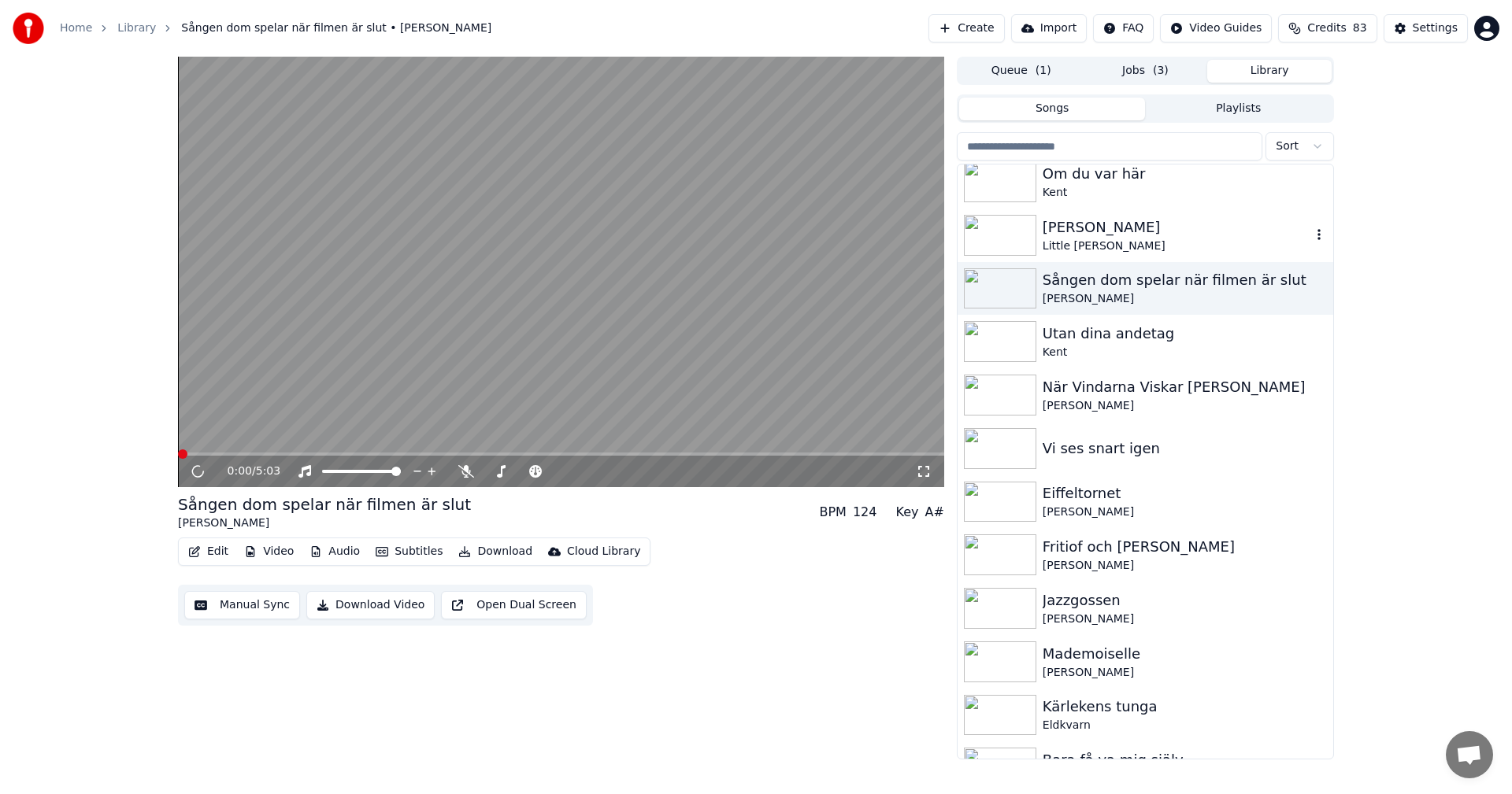
click at [1166, 252] on div "Little [PERSON_NAME]" at bounding box center [1176, 247] width 268 height 16
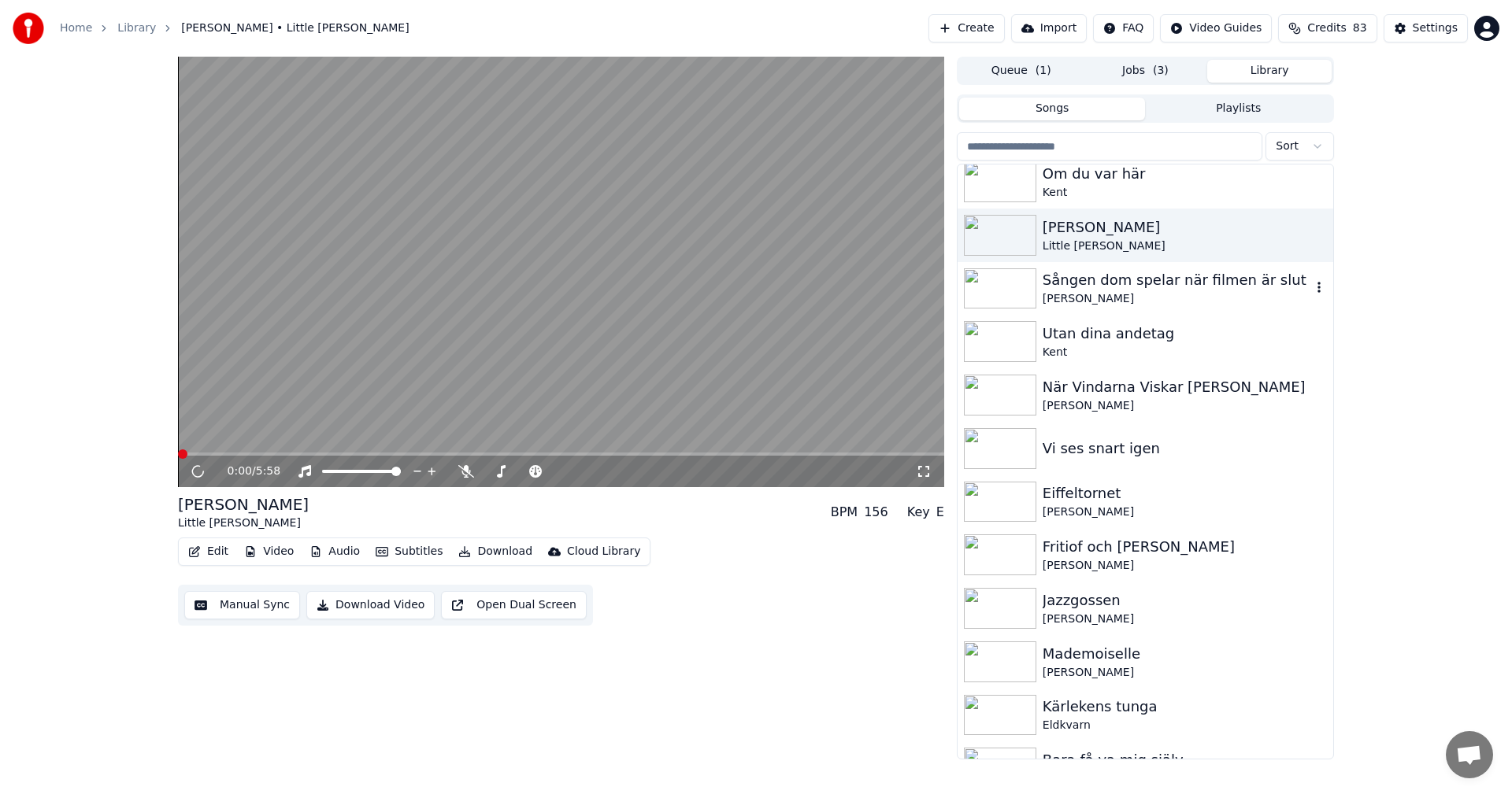
click at [1153, 296] on div "[PERSON_NAME]" at bounding box center [1176, 300] width 268 height 16
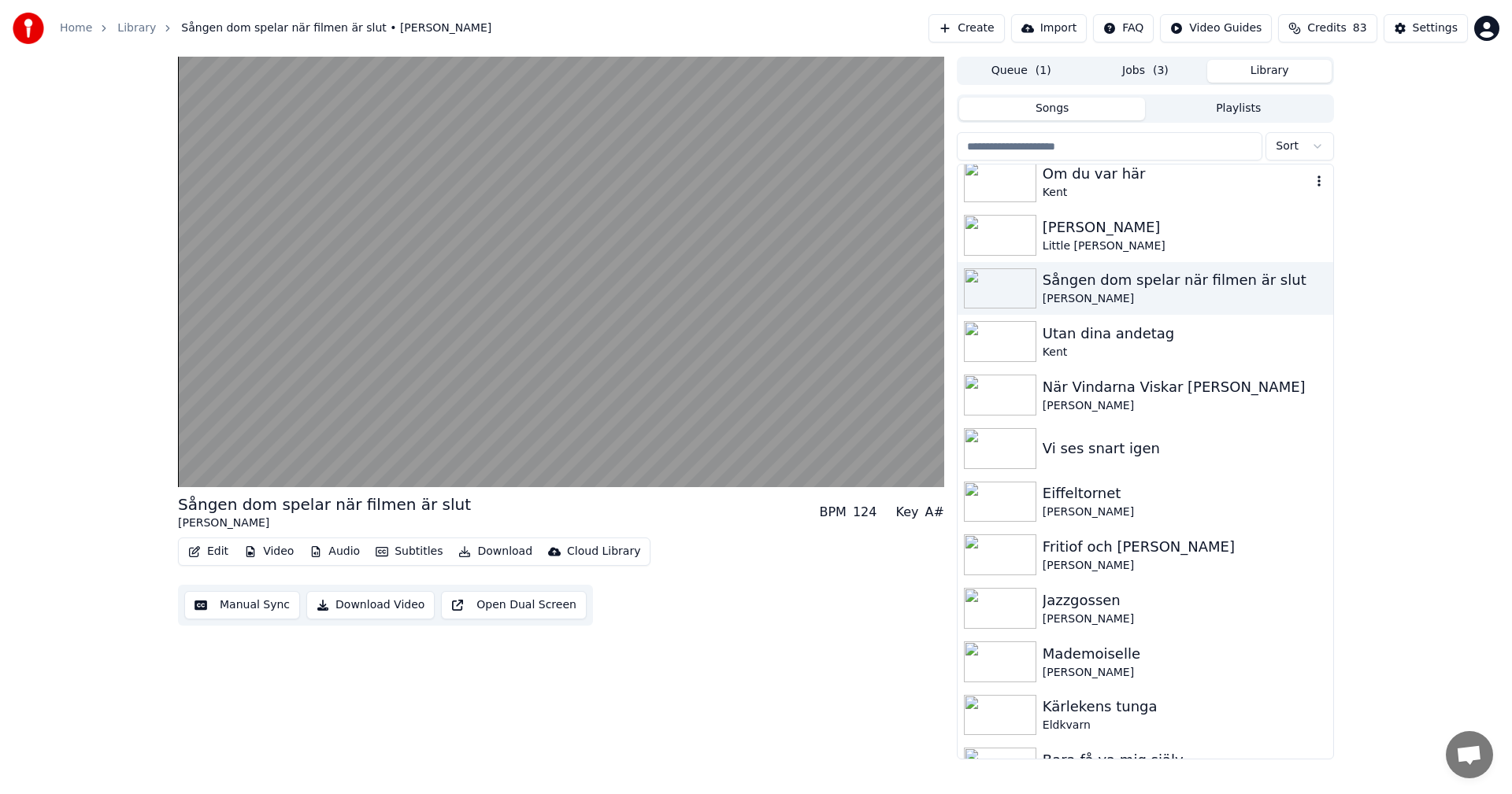
click at [1163, 195] on div "Kent" at bounding box center [1176, 193] width 268 height 16
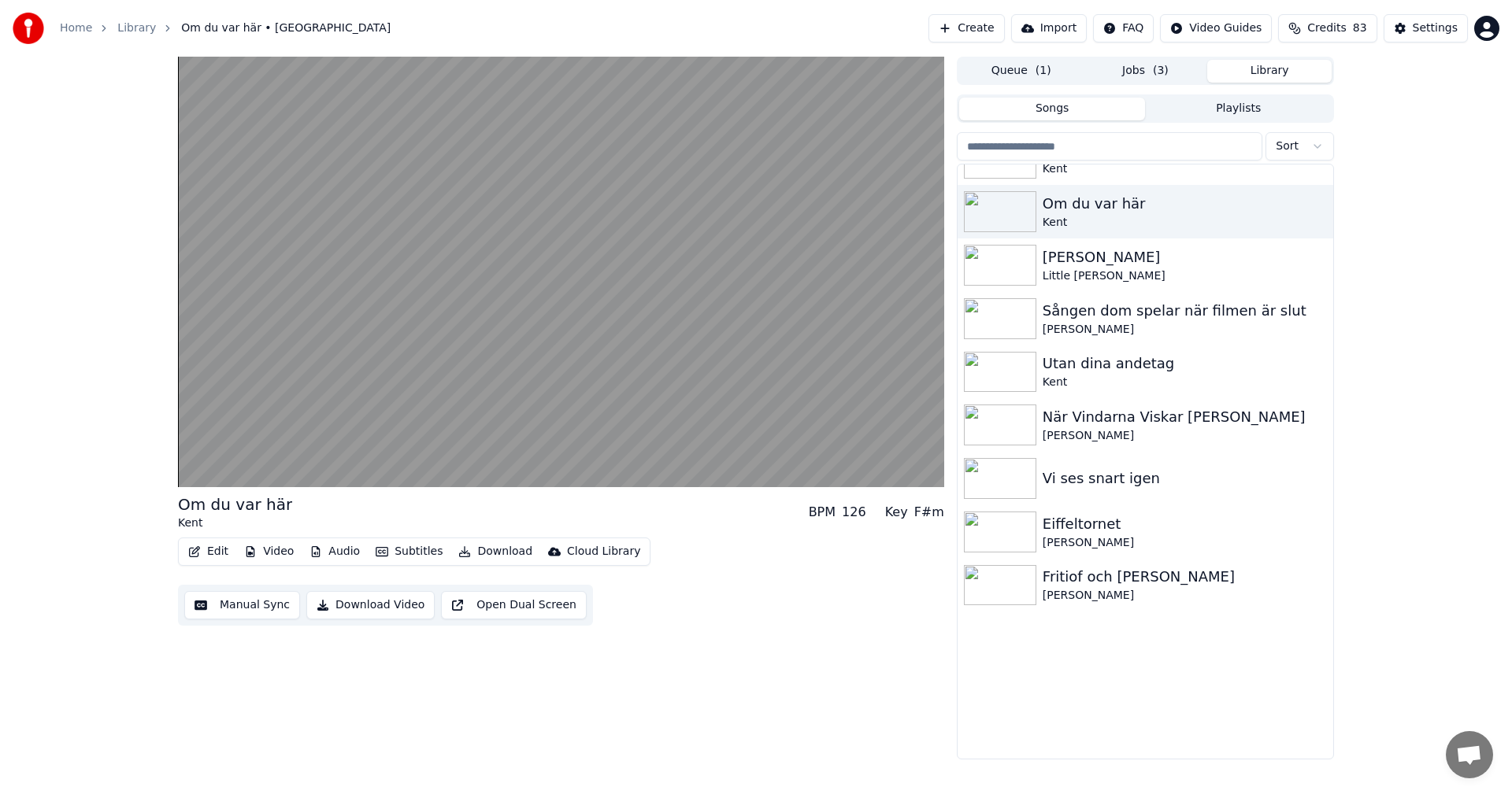
scroll to position [10125, 0]
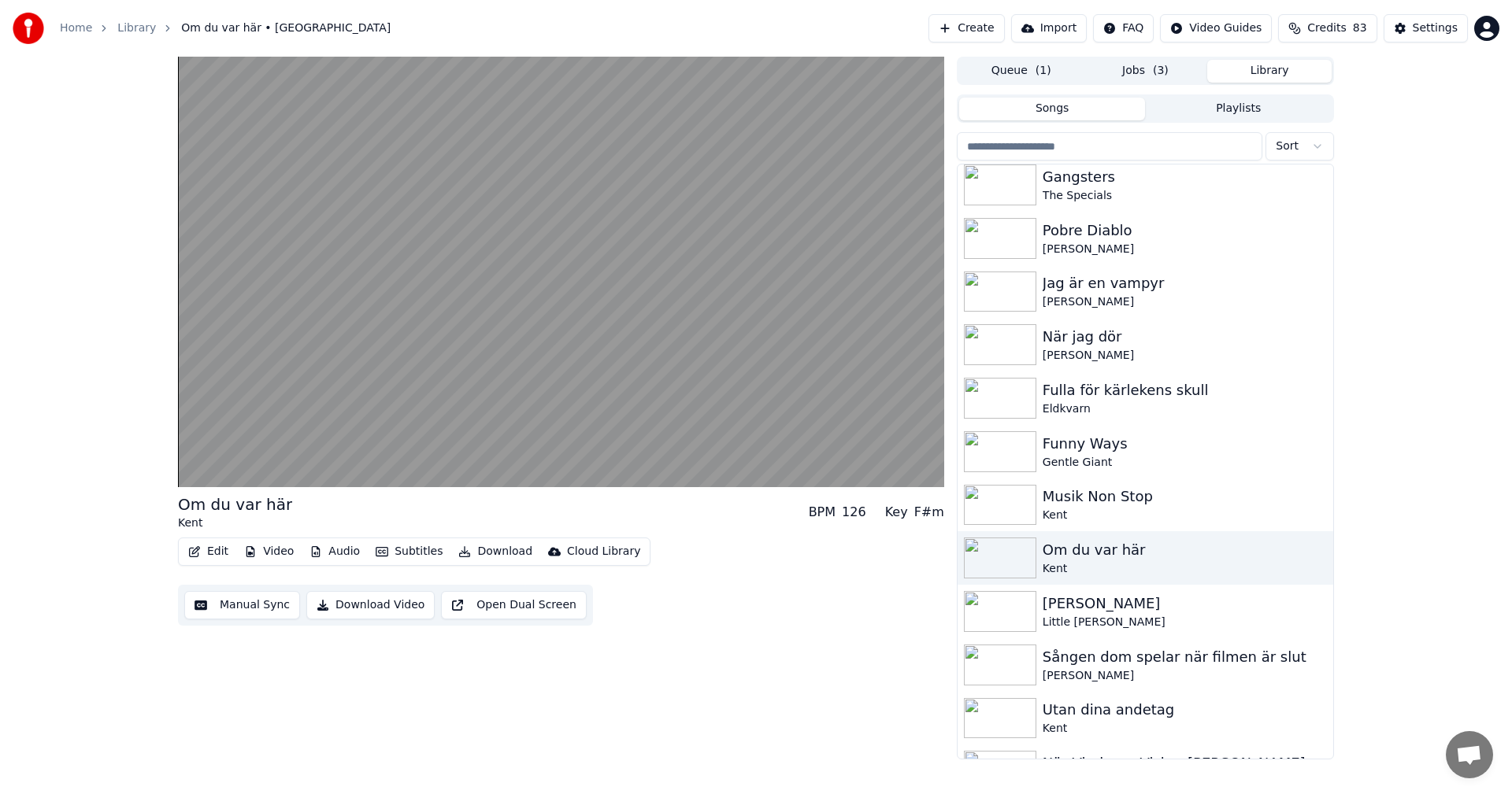
click at [1196, 348] on div "När jag dör" at bounding box center [1184, 337] width 284 height 22
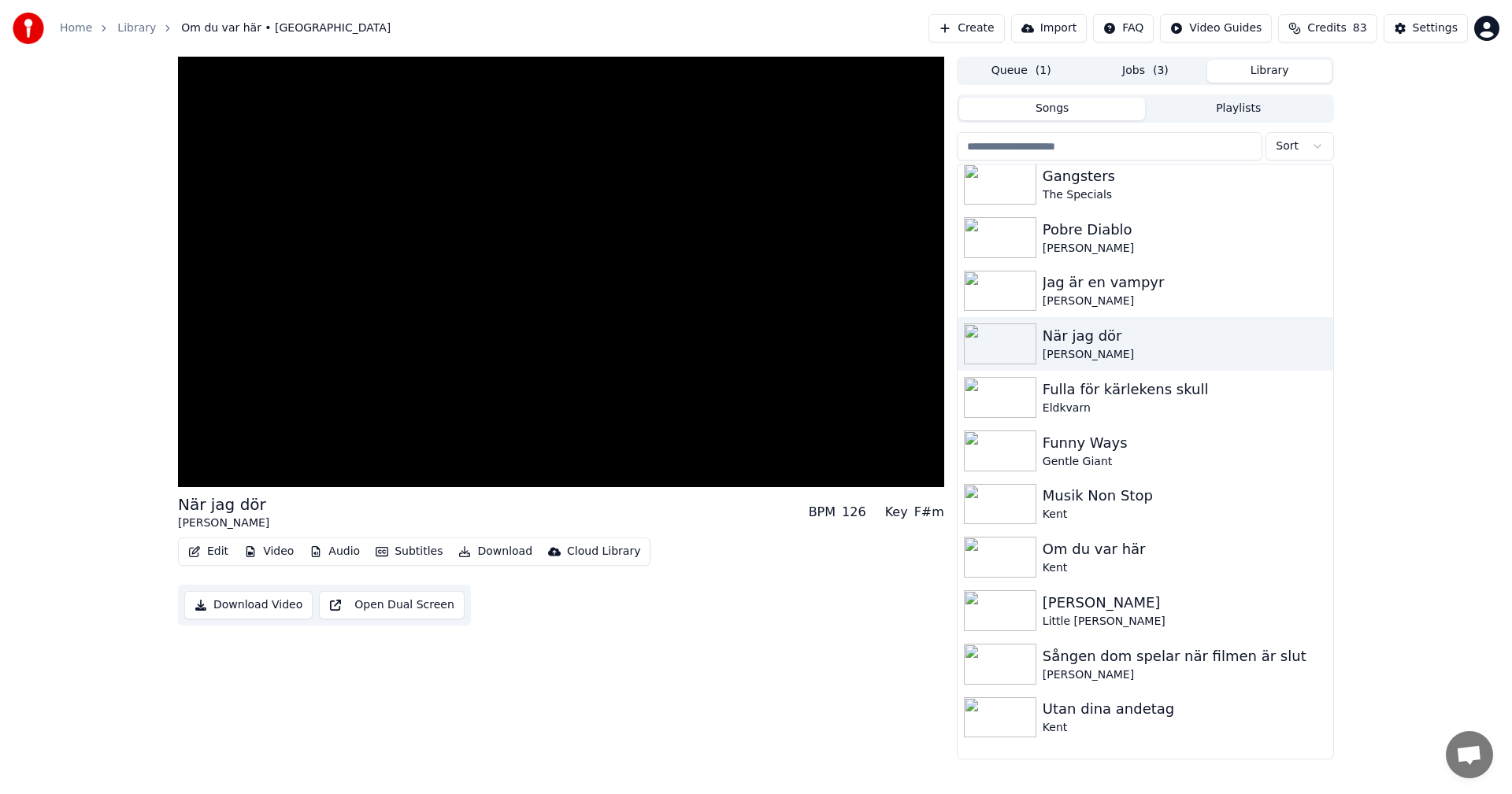
scroll to position [10062, 0]
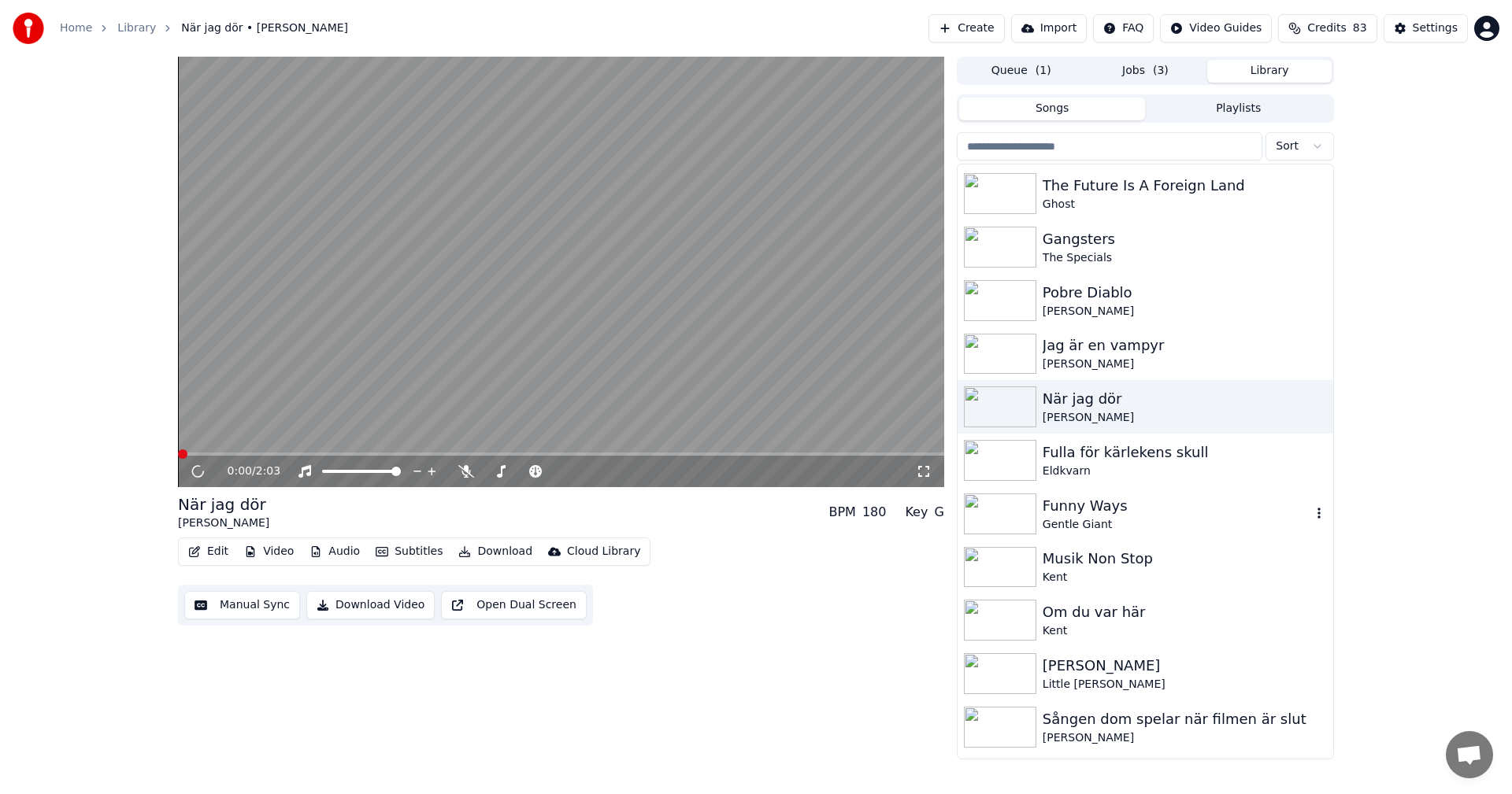
click at [1151, 519] on div "Gentle Giant" at bounding box center [1176, 526] width 268 height 16
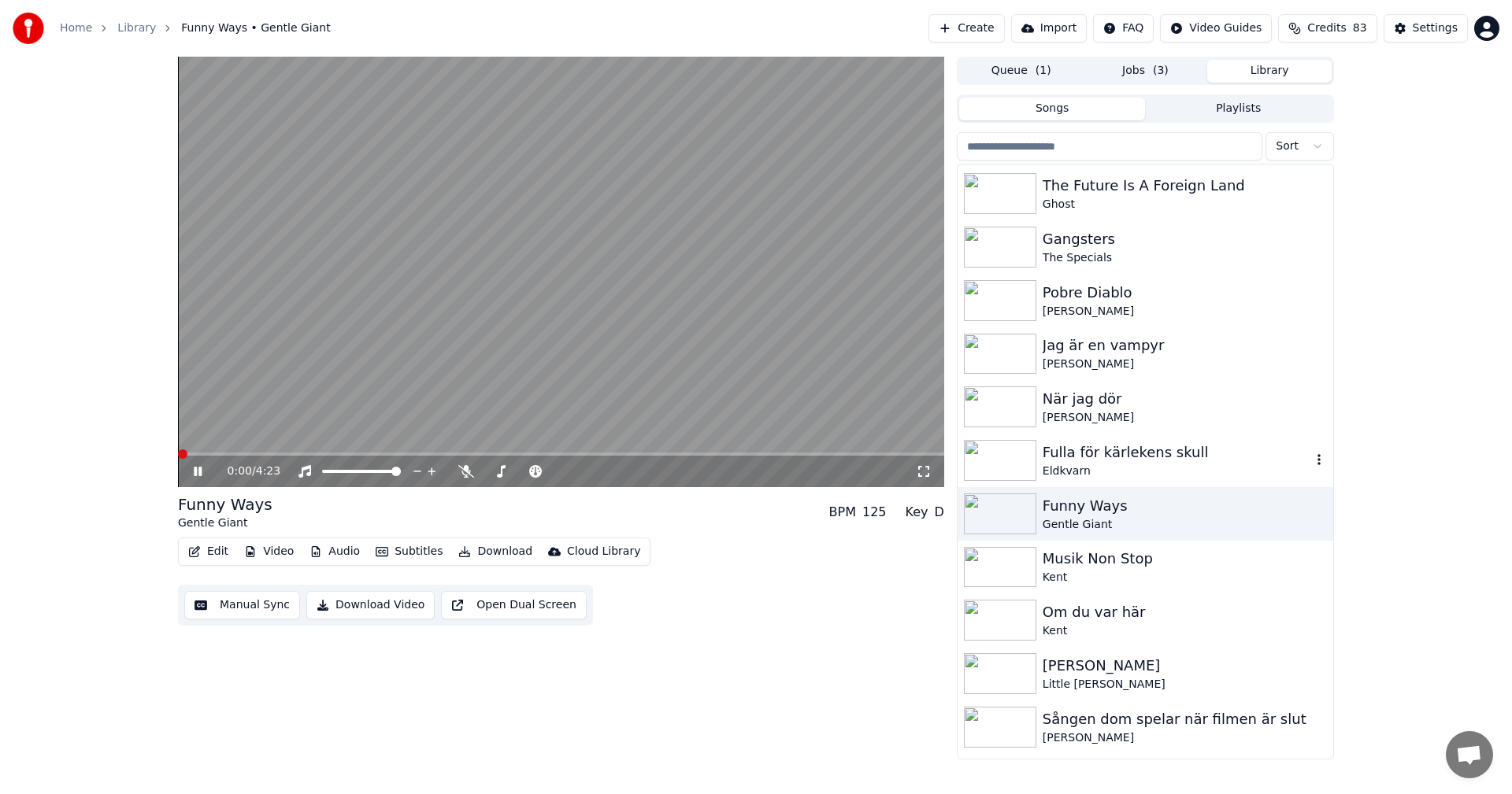
click at [1167, 454] on div "Fulla för kärlekens skull" at bounding box center [1176, 453] width 268 height 22
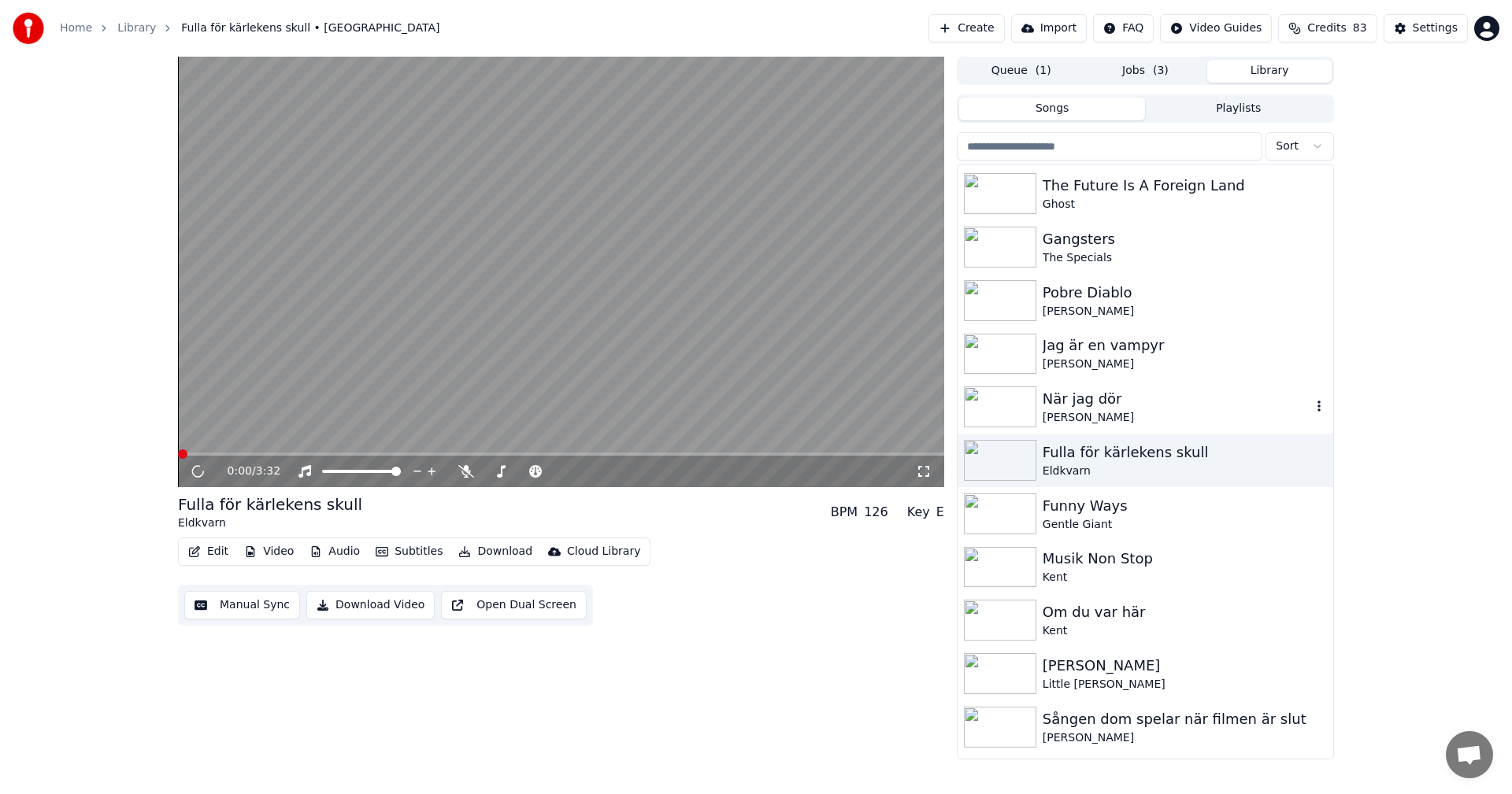
click at [1164, 421] on div "[PERSON_NAME]" at bounding box center [1176, 418] width 268 height 16
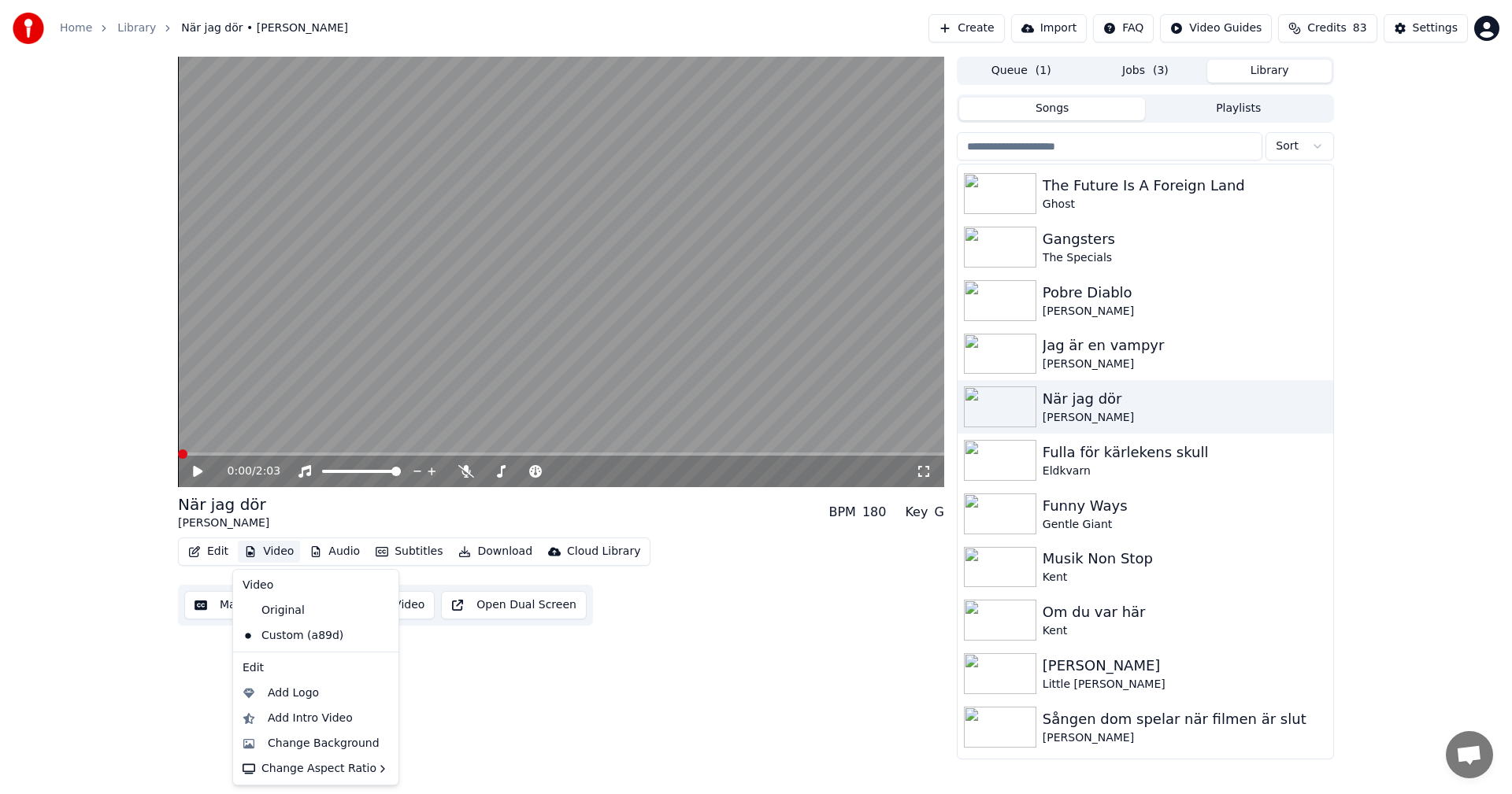
click at [280, 557] on button "Video" at bounding box center [269, 552] width 62 height 22
click at [310, 747] on div "Change Background" at bounding box center [324, 744] width 112 height 16
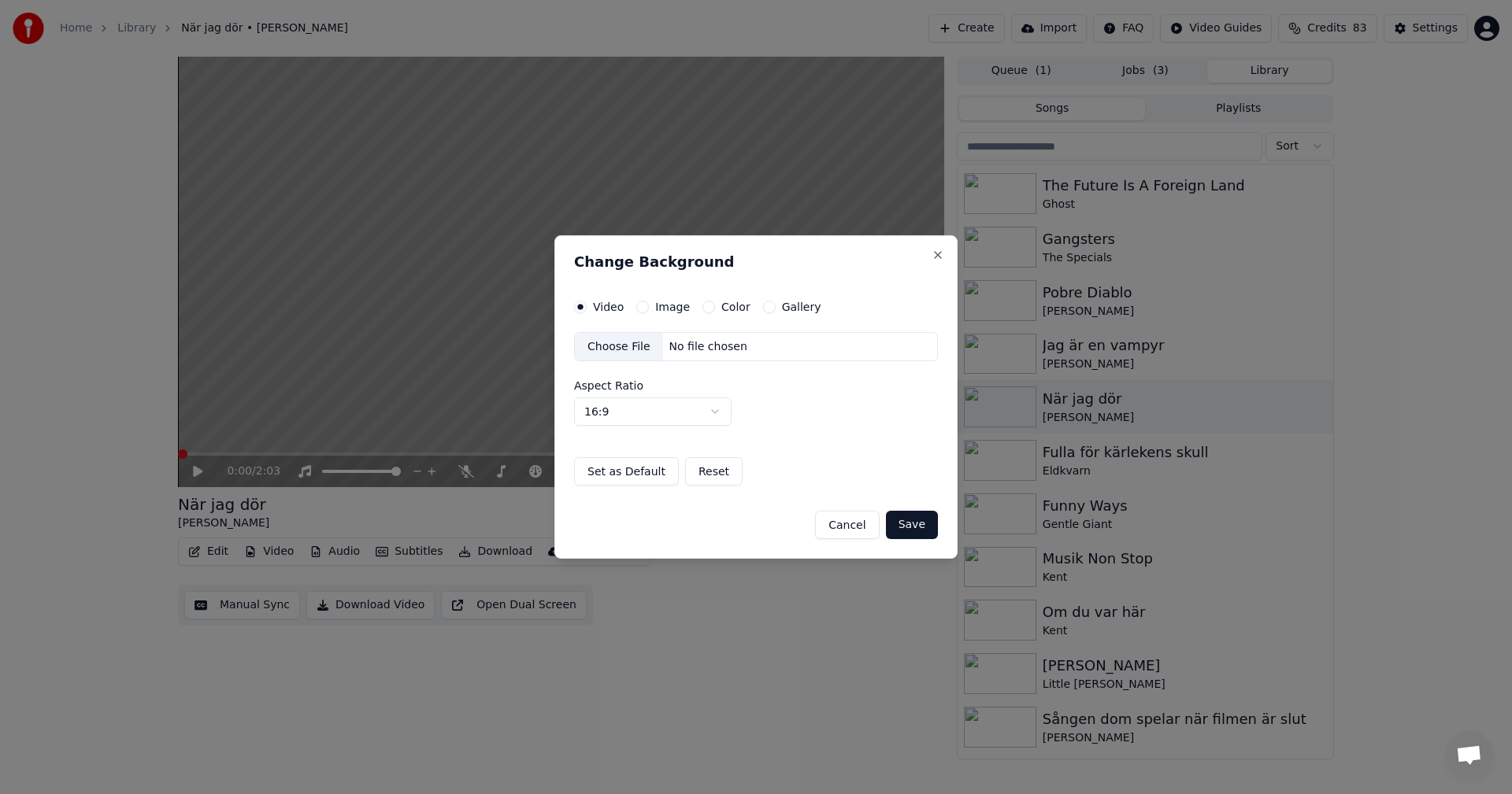
click at [763, 303] on button "Gallery" at bounding box center [769, 307] width 13 height 13
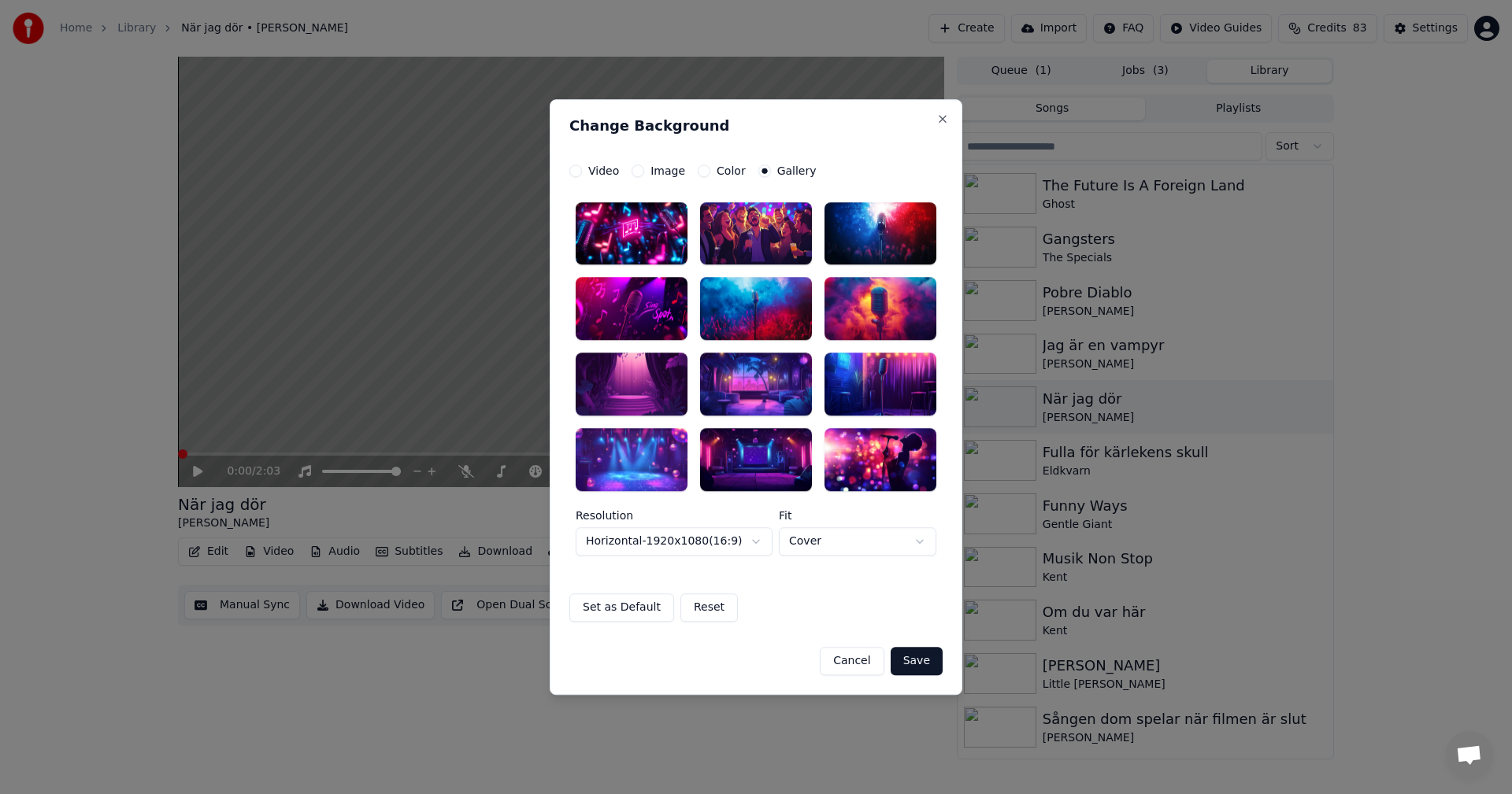
click at [659, 389] on div at bounding box center [631, 385] width 112 height 63
click at [916, 661] on button "Save" at bounding box center [916, 661] width 52 height 28
